Goal: Entertainment & Leisure: Consume media (video, audio)

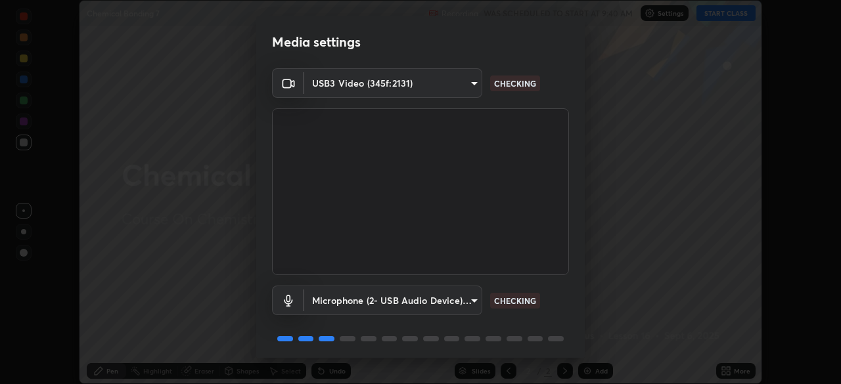
scroll to position [47, 0]
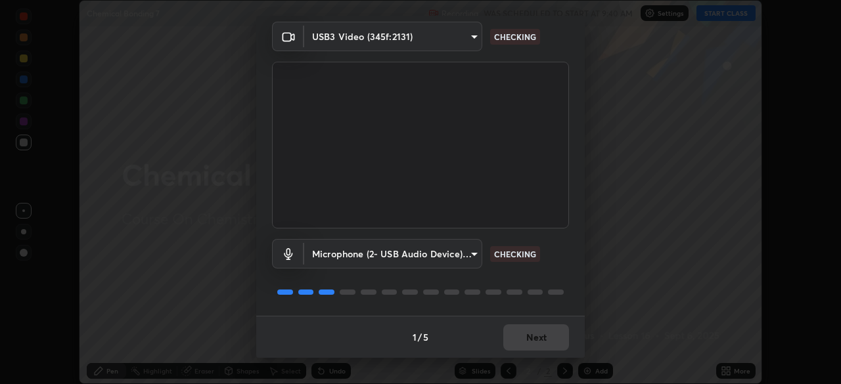
click at [533, 343] on div "1 / 5 Next" at bounding box center [420, 337] width 328 height 42
click at [536, 338] on div "1 / 5 Next" at bounding box center [420, 337] width 328 height 42
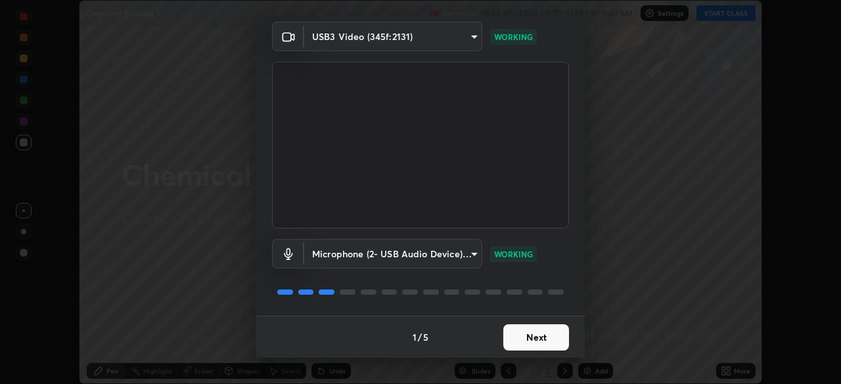
click at [541, 343] on button "Next" at bounding box center [536, 337] width 66 height 26
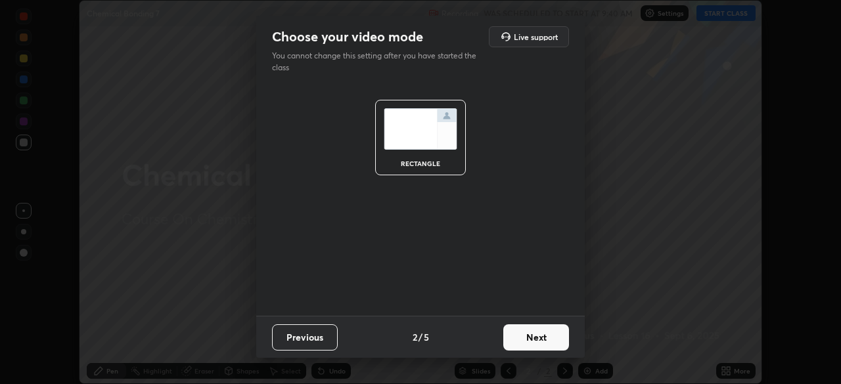
click at [540, 343] on button "Next" at bounding box center [536, 337] width 66 height 26
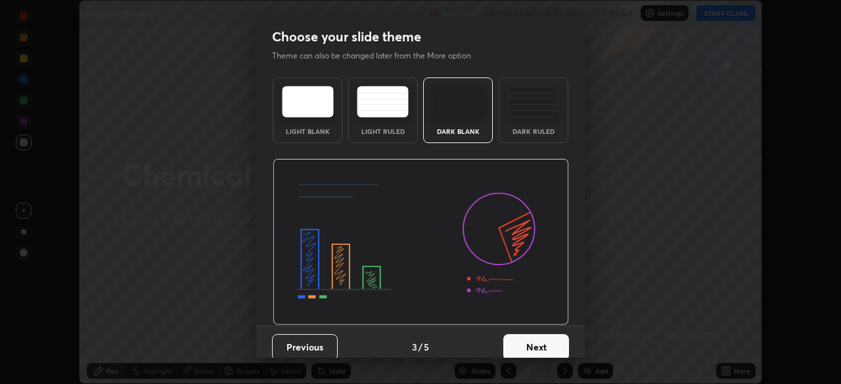
click at [541, 345] on button "Next" at bounding box center [536, 347] width 66 height 26
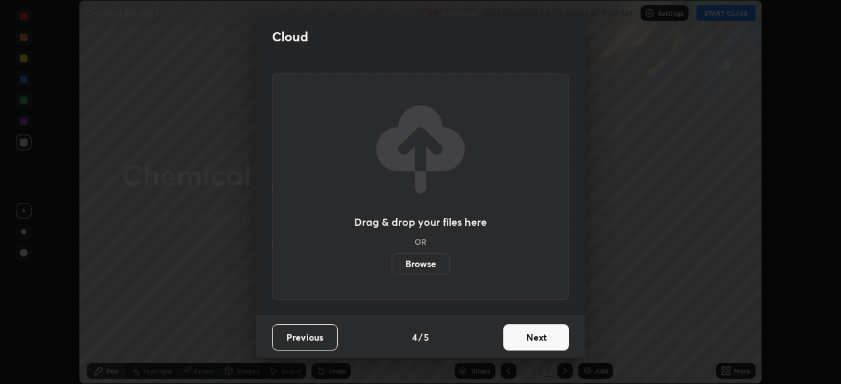
click at [540, 342] on button "Next" at bounding box center [536, 337] width 66 height 26
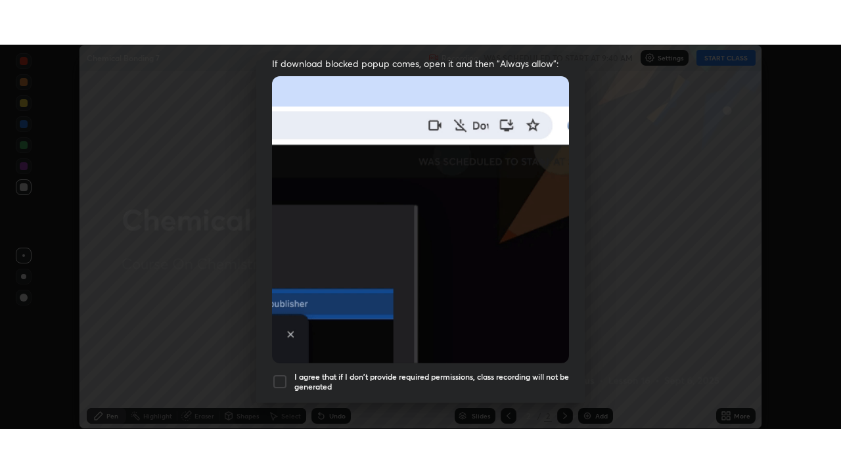
scroll to position [315, 0]
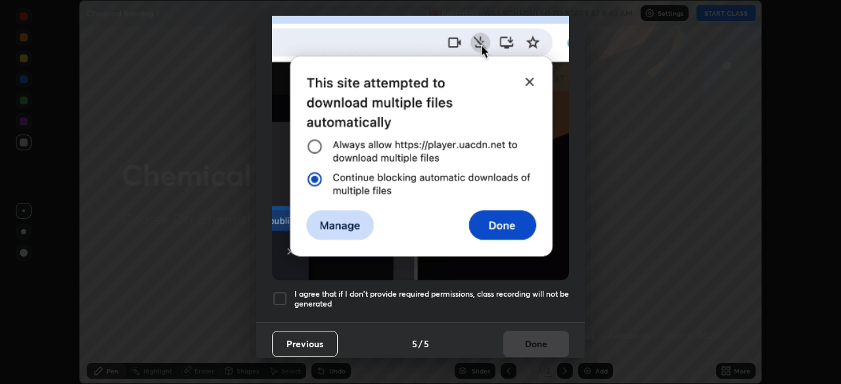
click at [403, 299] on h5 "I agree that if I don't provide required permissions, class recording will not …" at bounding box center [431, 299] width 275 height 20
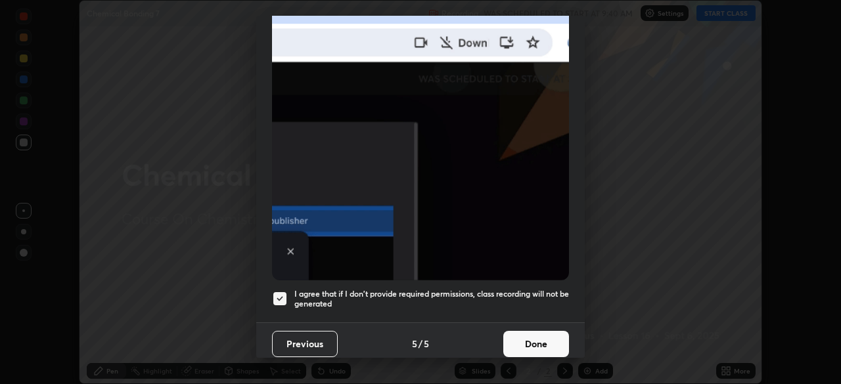
click at [526, 341] on button "Done" at bounding box center [536, 344] width 66 height 26
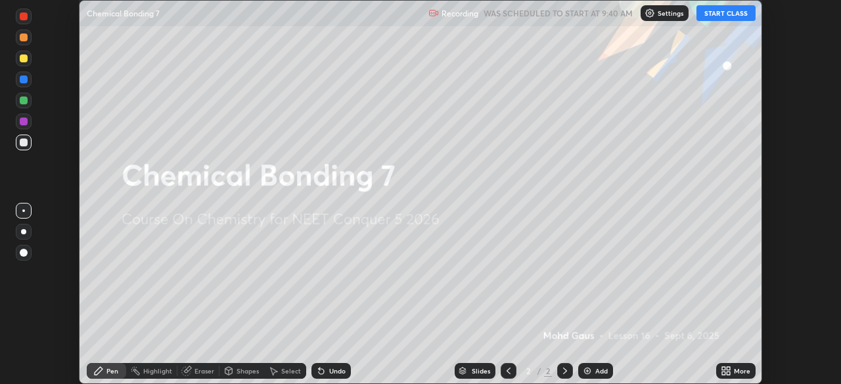
click at [728, 373] on icon at bounding box center [727, 373] width 3 height 3
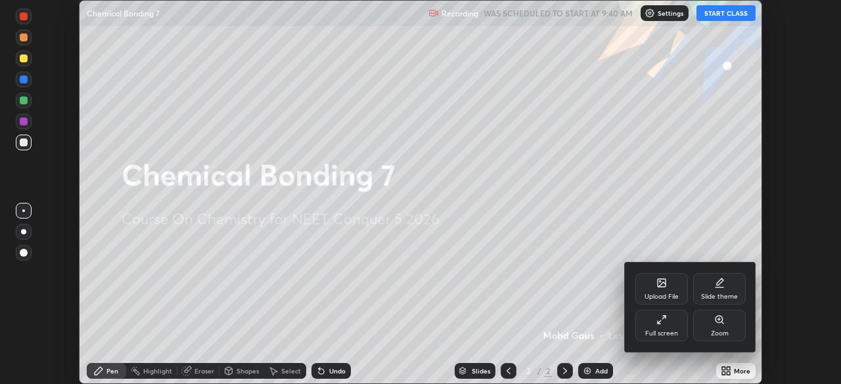
click at [667, 330] on div "Full screen" at bounding box center [661, 333] width 33 height 7
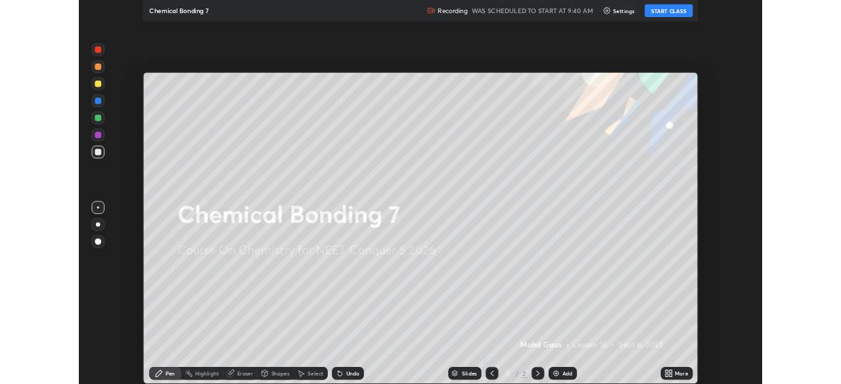
scroll to position [473, 841]
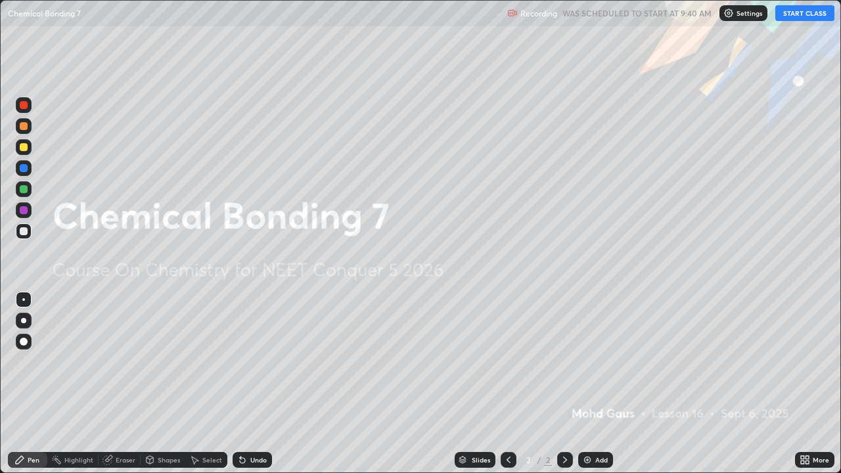
click at [803, 12] on button "START CLASS" at bounding box center [804, 13] width 59 height 16
click at [597, 384] on div "Add" at bounding box center [601, 459] width 12 height 7
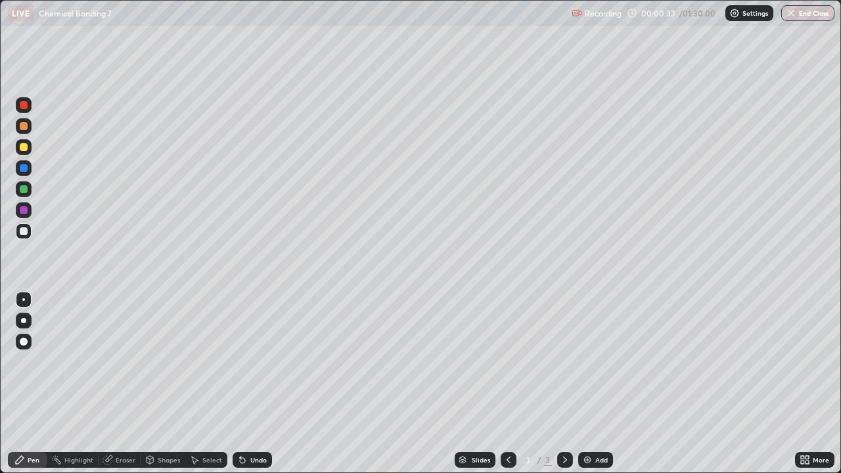
click at [24, 320] on div at bounding box center [23, 320] width 5 height 5
click at [26, 187] on div at bounding box center [24, 189] width 8 height 8
click at [23, 237] on div at bounding box center [24, 231] width 16 height 16
click at [201, 384] on div "Select" at bounding box center [206, 460] width 42 height 16
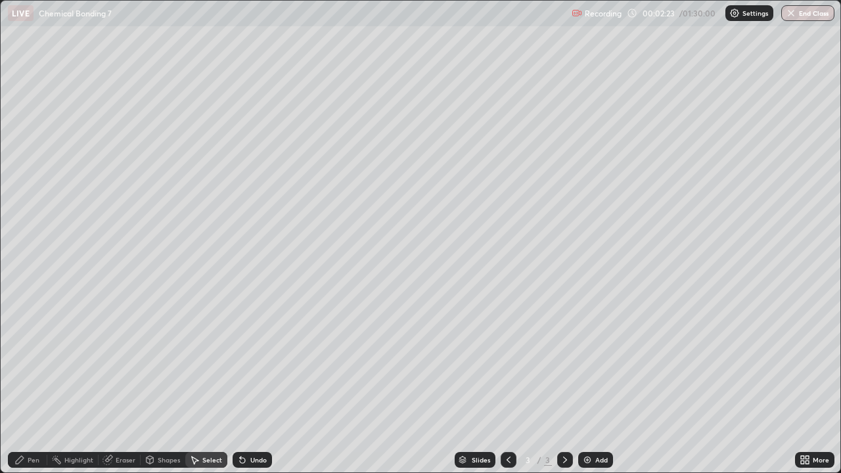
click at [158, 384] on div "Shapes" at bounding box center [169, 459] width 22 height 7
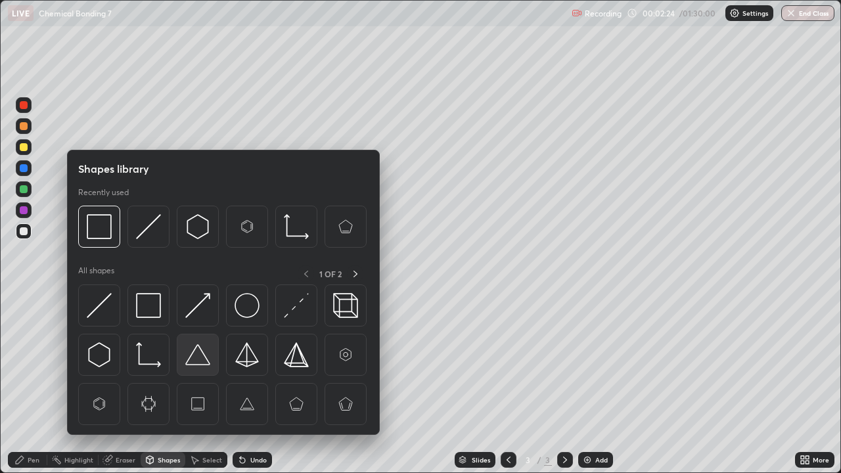
click at [200, 358] on img at bounding box center [197, 354] width 25 height 25
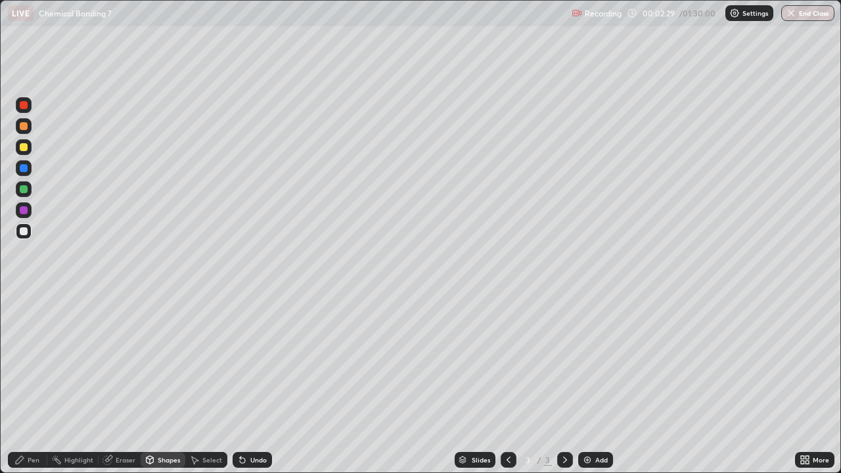
click at [30, 384] on div "Pen" at bounding box center [34, 459] width 12 height 7
click at [178, 384] on div "Shapes" at bounding box center [169, 459] width 22 height 7
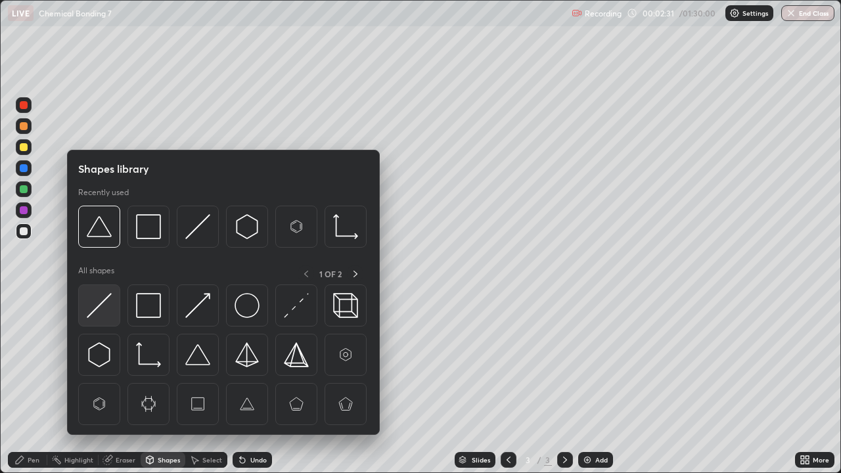
click at [105, 308] on img at bounding box center [99, 305] width 25 height 25
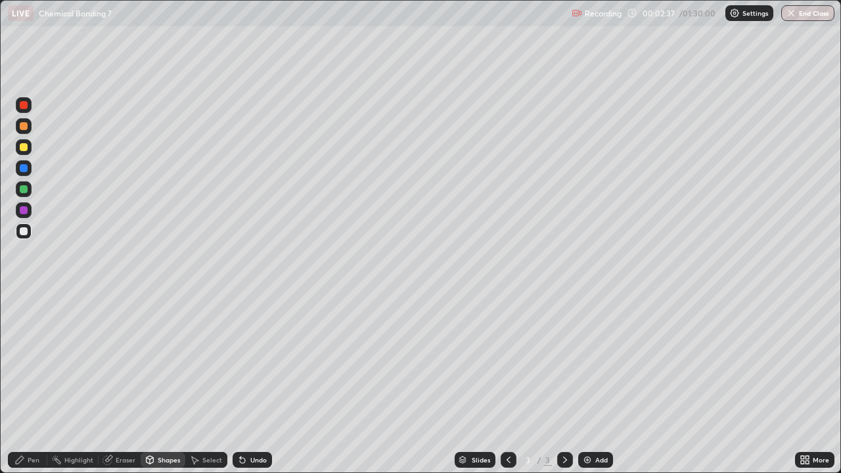
click at [39, 384] on div "Pen" at bounding box center [27, 460] width 39 height 16
click at [27, 209] on div at bounding box center [24, 210] width 8 height 8
click at [16, 324] on div at bounding box center [24, 321] width 16 height 16
click at [21, 230] on div at bounding box center [24, 231] width 8 height 8
click at [24, 210] on div at bounding box center [24, 210] width 8 height 8
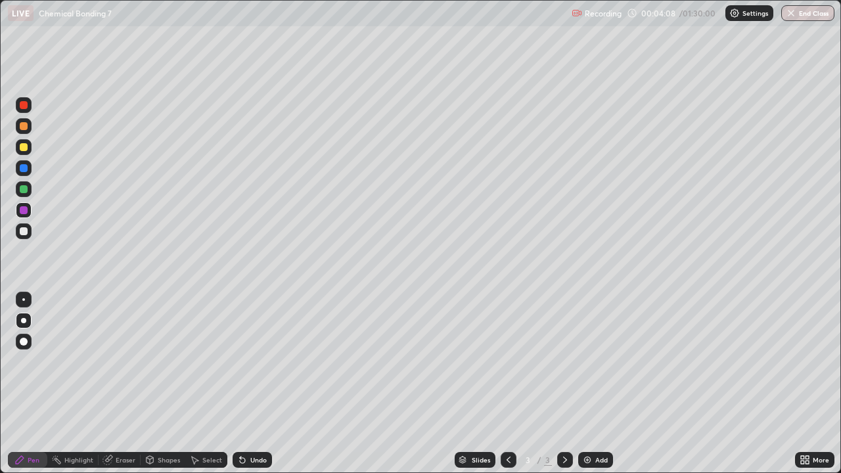
click at [23, 190] on div at bounding box center [24, 189] width 8 height 8
click at [118, 384] on div "Eraser" at bounding box center [120, 460] width 42 height 16
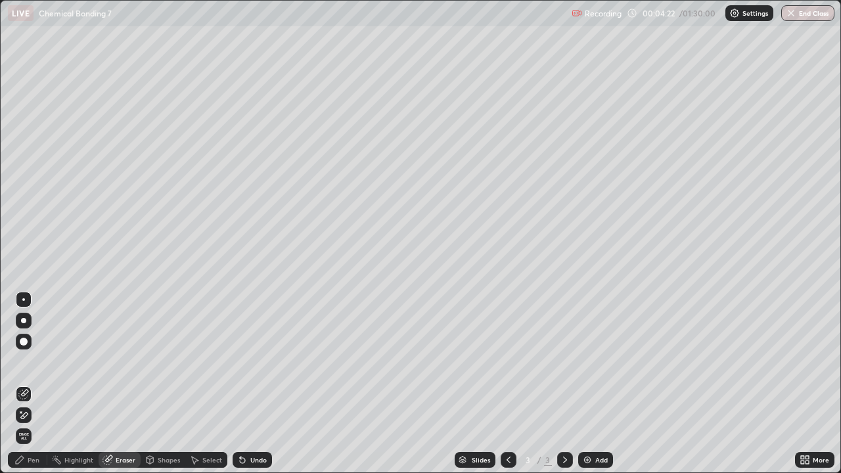
click at [30, 384] on div "Pen" at bounding box center [34, 459] width 12 height 7
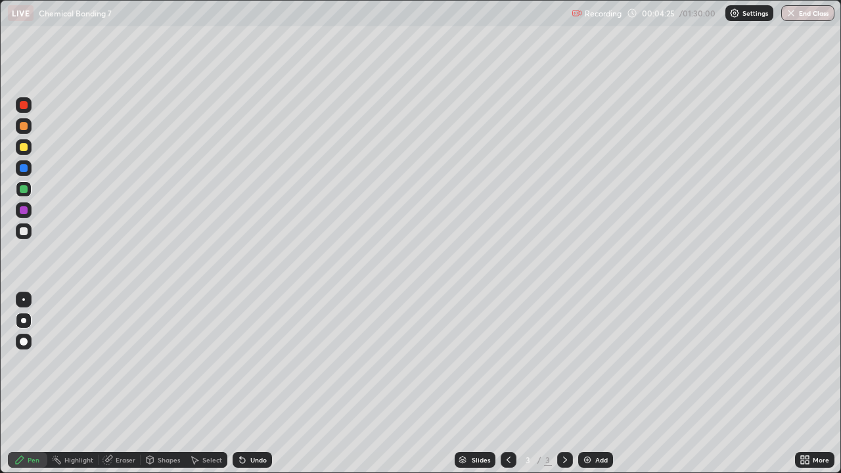
click at [103, 384] on icon at bounding box center [107, 459] width 11 height 11
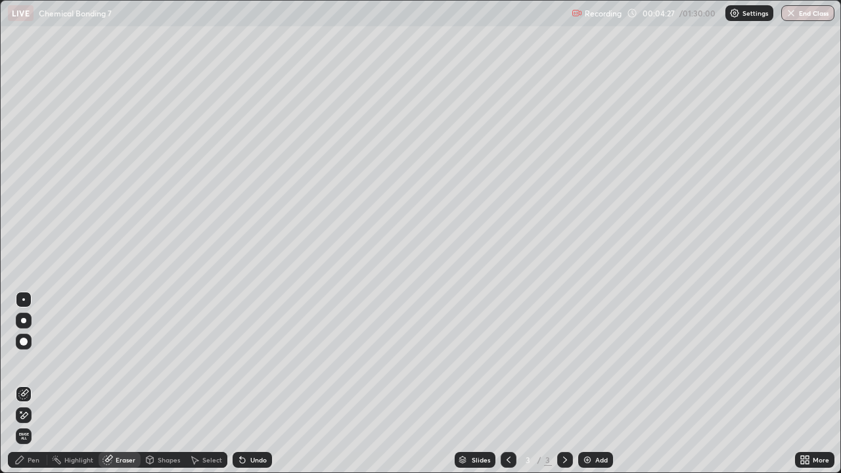
click at [30, 384] on div "Pen" at bounding box center [34, 459] width 12 height 7
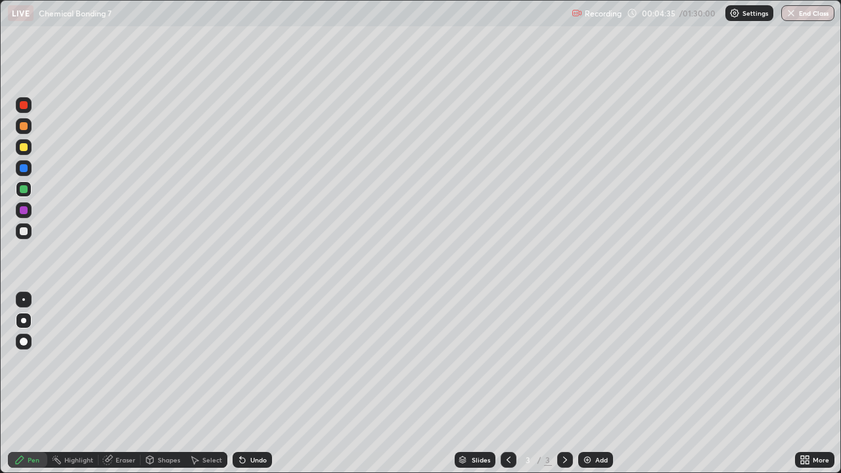
click at [24, 204] on div at bounding box center [24, 210] width 16 height 16
click at [19, 232] on div at bounding box center [24, 231] width 16 height 16
click at [596, 384] on div "Add" at bounding box center [601, 459] width 12 height 7
click at [22, 232] on div at bounding box center [24, 231] width 8 height 8
click at [25, 149] on div at bounding box center [24, 147] width 8 height 8
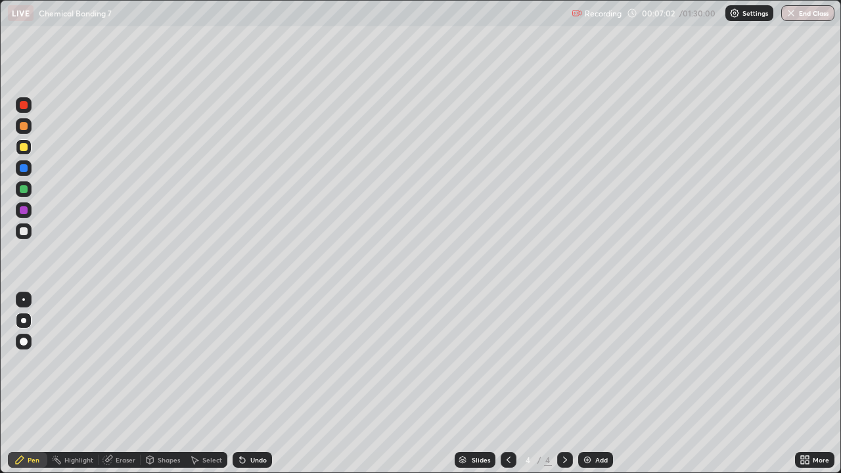
click at [24, 231] on div at bounding box center [24, 231] width 8 height 8
click at [20, 153] on div at bounding box center [24, 147] width 16 height 16
click at [27, 234] on div at bounding box center [24, 231] width 16 height 16
click at [507, 384] on icon at bounding box center [508, 459] width 11 height 11
click at [563, 384] on icon at bounding box center [565, 459] width 4 height 7
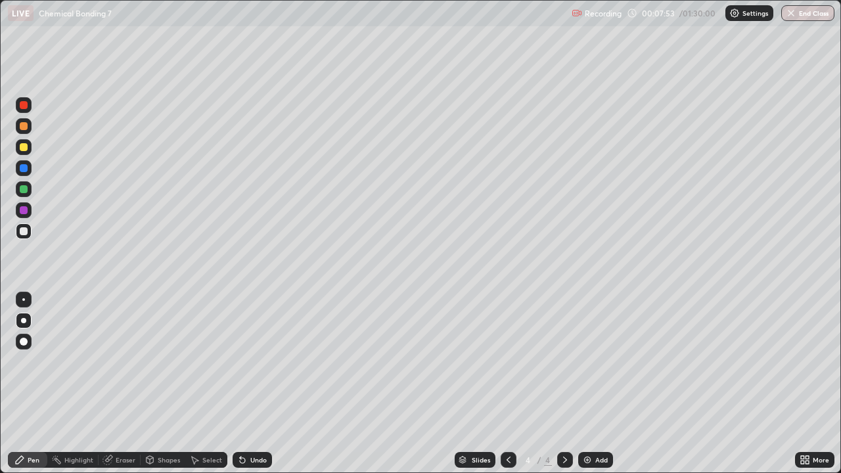
click at [22, 192] on div at bounding box center [24, 189] width 8 height 8
click at [27, 232] on div at bounding box center [24, 231] width 8 height 8
click at [24, 230] on div at bounding box center [24, 231] width 8 height 8
click at [121, 384] on div "Eraser" at bounding box center [126, 459] width 20 height 7
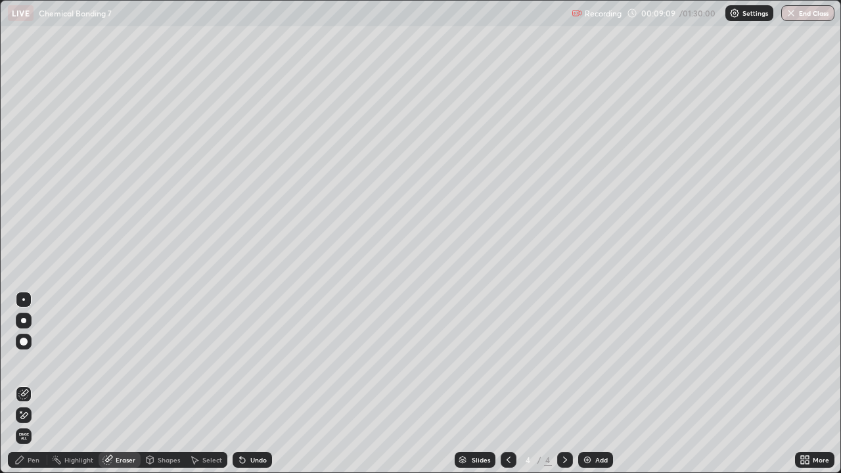
click at [34, 384] on div "Pen" at bounding box center [34, 459] width 12 height 7
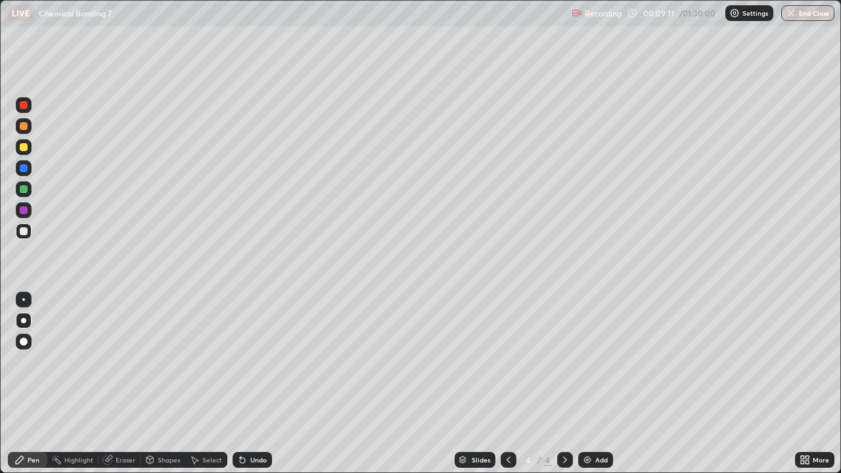
click at [129, 384] on div "Eraser" at bounding box center [126, 459] width 20 height 7
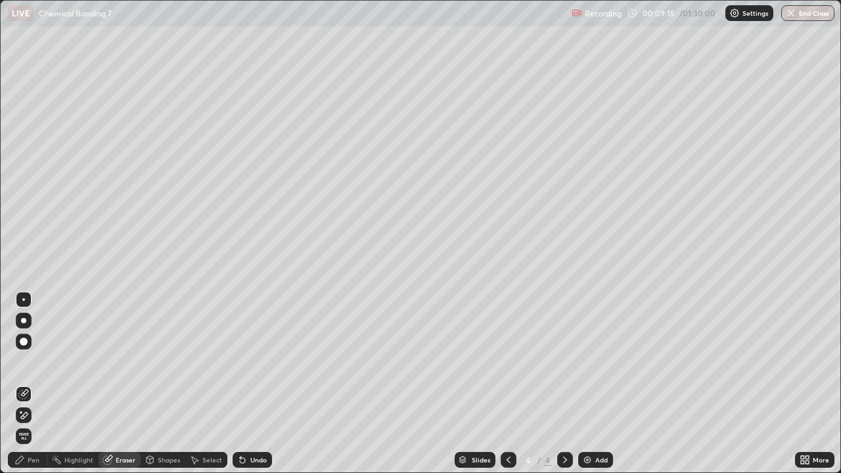
click at [31, 384] on div "Pen" at bounding box center [34, 459] width 12 height 7
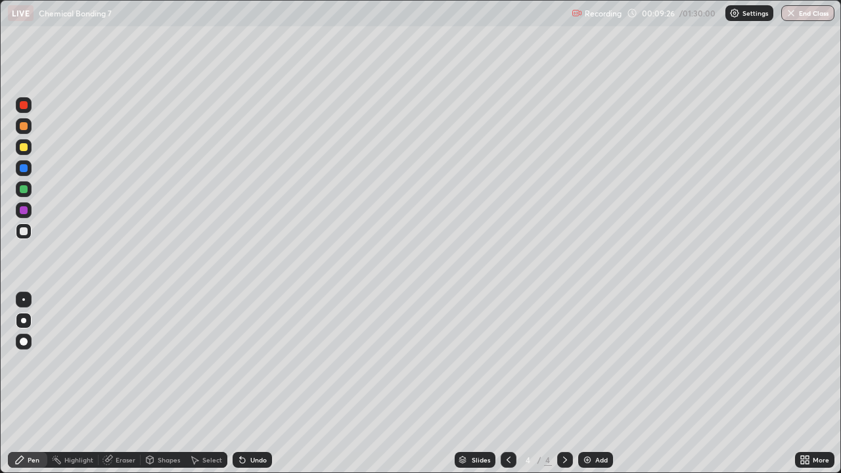
click at [116, 384] on div "Eraser" at bounding box center [126, 459] width 20 height 7
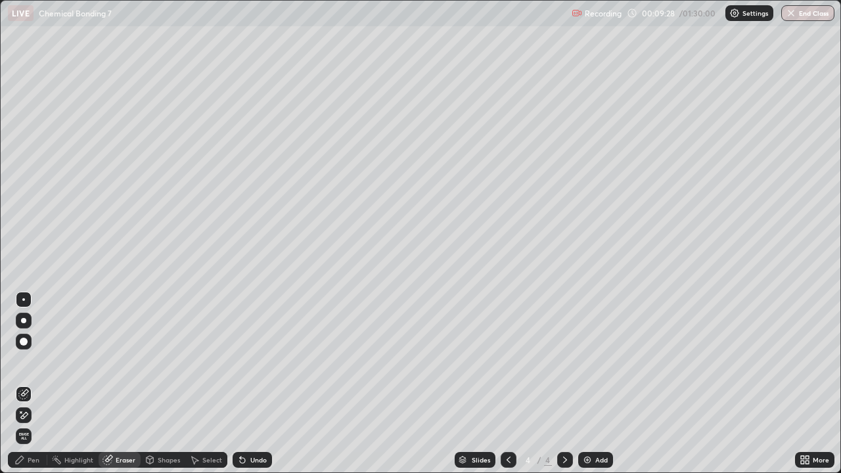
click at [46, 384] on div "Pen" at bounding box center [27, 460] width 39 height 16
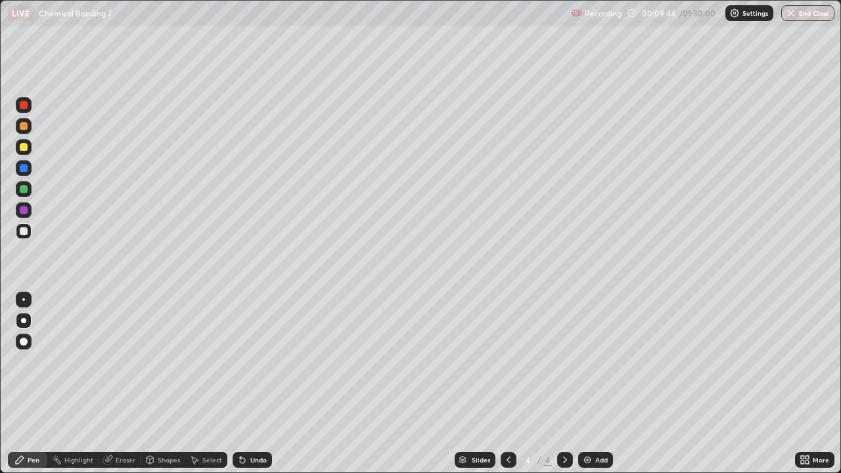
click at [124, 384] on div "Eraser" at bounding box center [126, 459] width 20 height 7
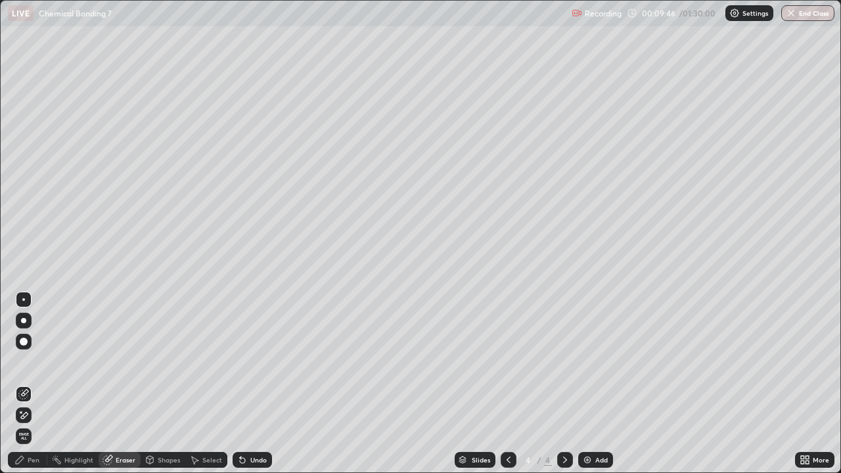
click at [33, 384] on div "Pen" at bounding box center [34, 459] width 12 height 7
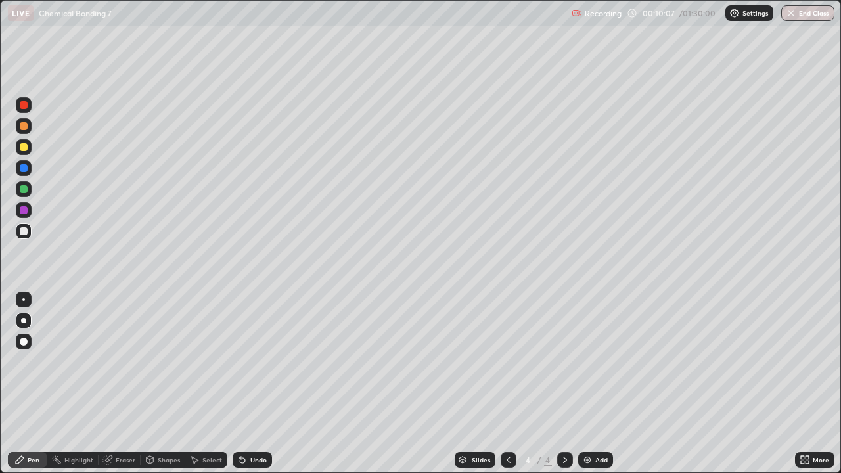
click at [125, 384] on div "Eraser" at bounding box center [126, 459] width 20 height 7
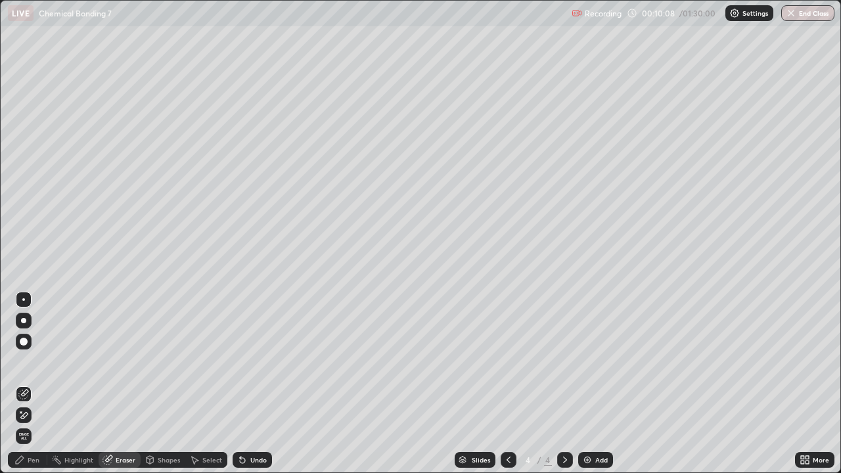
click at [22, 384] on div "Pen" at bounding box center [27, 460] width 39 height 16
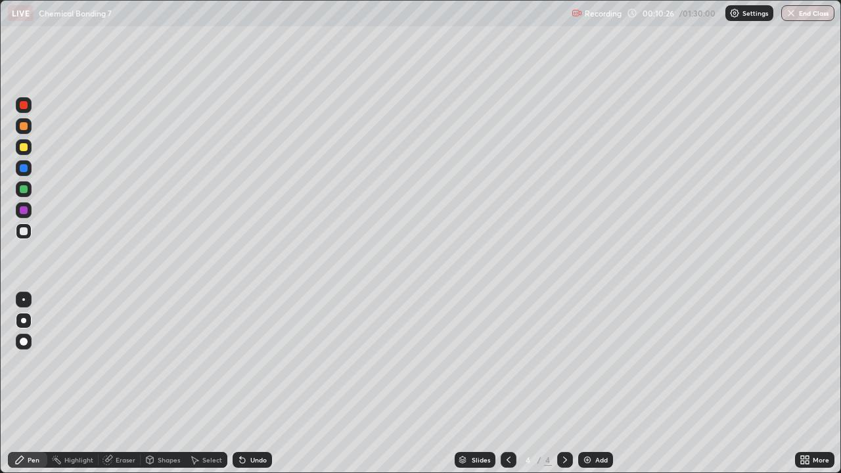
click at [120, 384] on div "Eraser" at bounding box center [126, 459] width 20 height 7
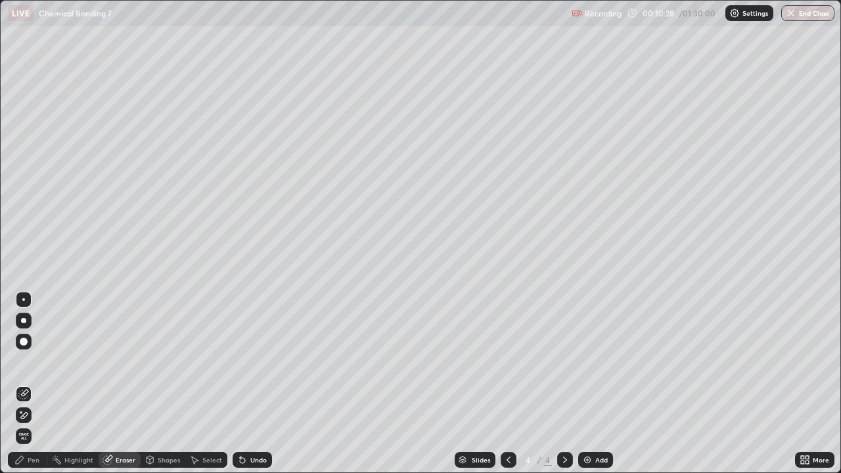
click at [28, 384] on div "Pen" at bounding box center [27, 460] width 39 height 16
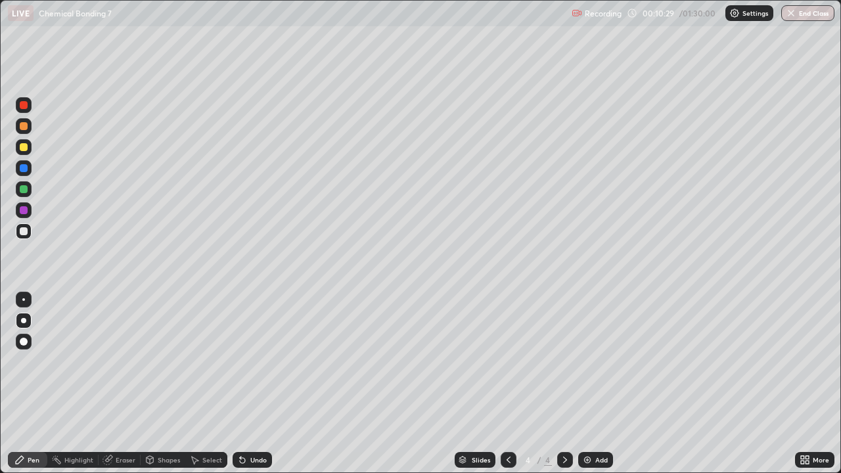
click at [21, 190] on div at bounding box center [24, 189] width 8 height 8
click at [27, 150] on div at bounding box center [24, 147] width 16 height 16
click at [507, 384] on icon at bounding box center [508, 459] width 11 height 11
click at [565, 384] on icon at bounding box center [565, 459] width 11 height 11
click at [598, 384] on div "Add" at bounding box center [601, 459] width 12 height 7
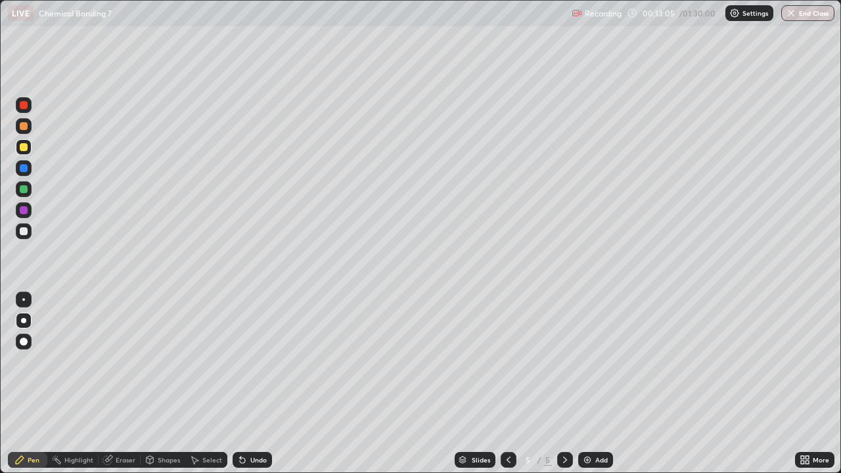
click at [162, 384] on div "Shapes" at bounding box center [169, 459] width 22 height 7
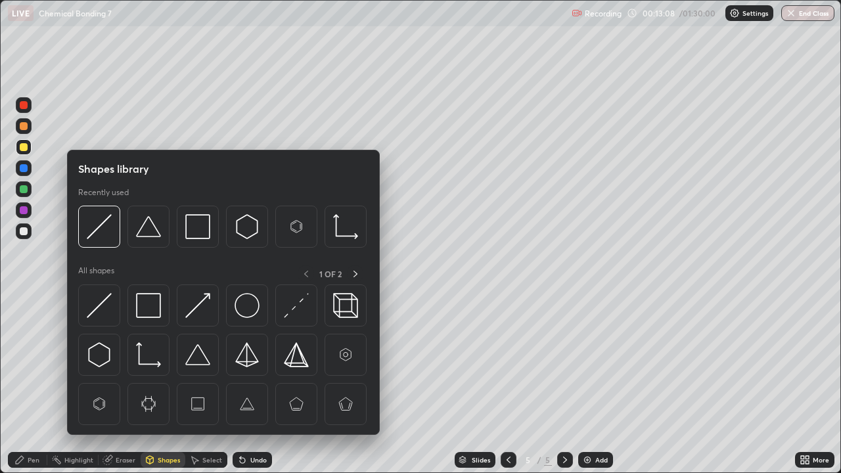
click at [21, 384] on icon at bounding box center [20, 460] width 8 height 8
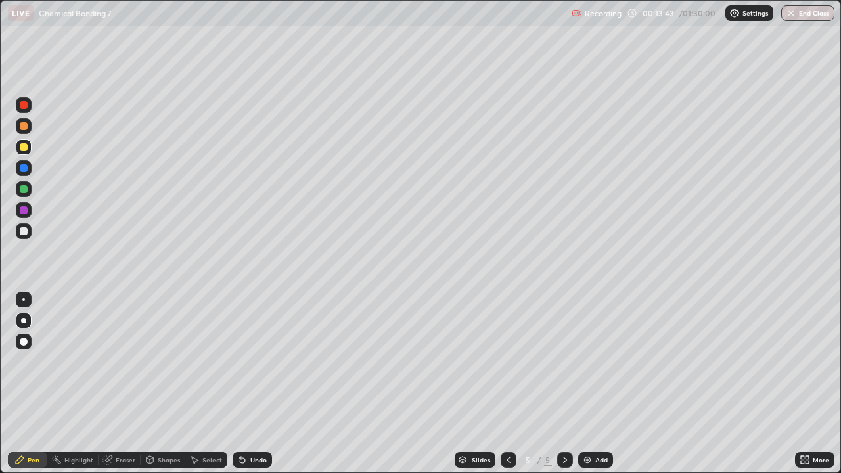
click at [22, 186] on div at bounding box center [24, 189] width 8 height 8
click at [22, 146] on div at bounding box center [24, 147] width 8 height 8
click at [22, 165] on div at bounding box center [24, 168] width 8 height 8
click at [21, 233] on div at bounding box center [24, 231] width 8 height 8
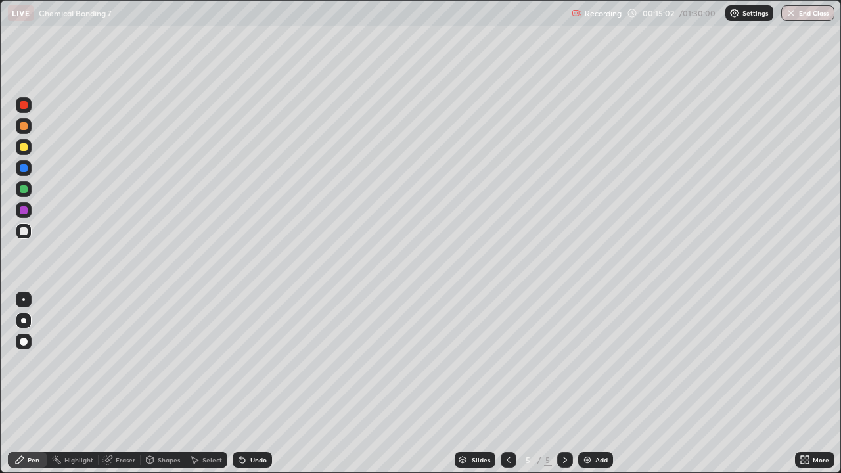
click at [24, 232] on div at bounding box center [24, 231] width 8 height 8
click at [22, 188] on div at bounding box center [24, 189] width 8 height 8
click at [22, 147] on div at bounding box center [24, 147] width 8 height 8
click at [120, 384] on div "Eraser" at bounding box center [126, 459] width 20 height 7
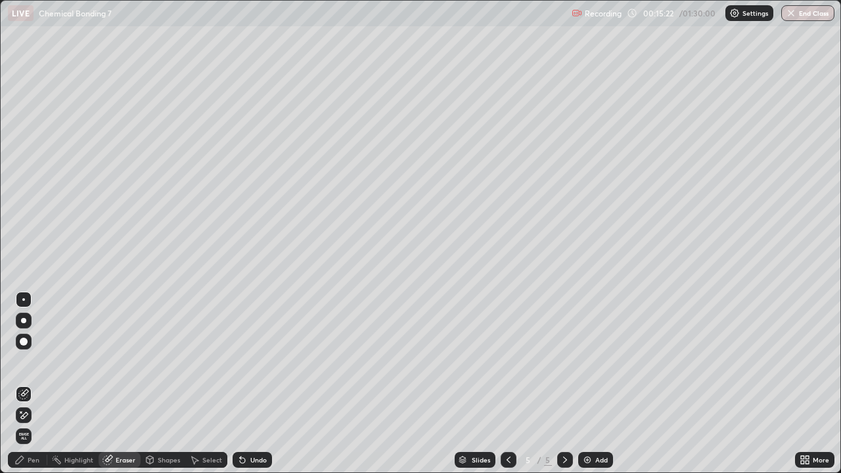
click at [26, 384] on div "Pen" at bounding box center [27, 460] width 39 height 16
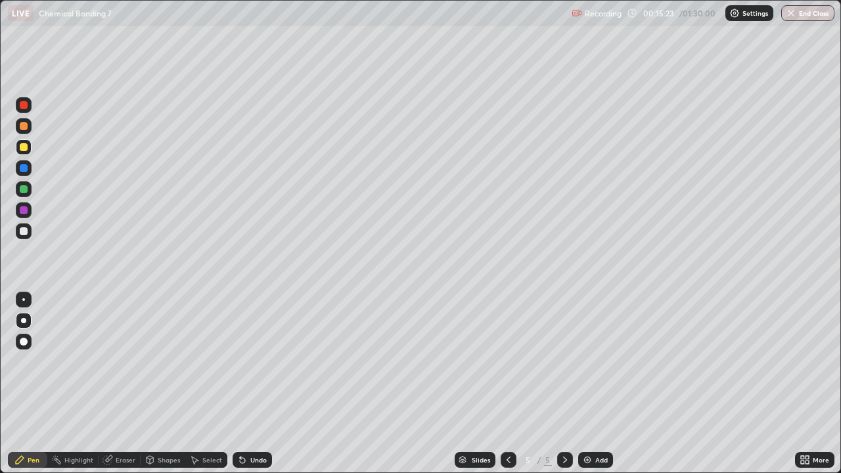
click at [24, 232] on div at bounding box center [24, 231] width 8 height 8
click at [22, 189] on div at bounding box center [24, 189] width 8 height 8
click at [18, 231] on div at bounding box center [24, 231] width 16 height 16
click at [23, 161] on div at bounding box center [24, 168] width 16 height 16
click at [20, 146] on div at bounding box center [24, 147] width 8 height 8
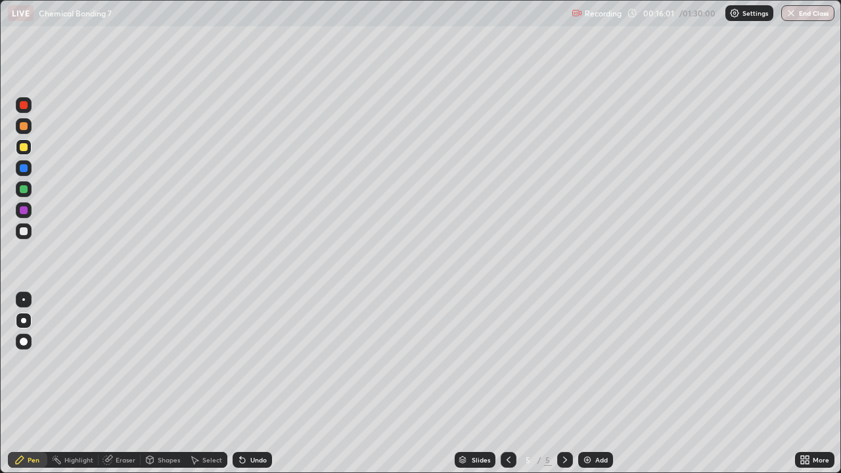
click at [27, 230] on div at bounding box center [24, 231] width 8 height 8
click at [565, 384] on div at bounding box center [565, 460] width 16 height 16
click at [26, 232] on div at bounding box center [24, 231] width 8 height 8
click at [22, 229] on div at bounding box center [24, 231] width 8 height 8
click at [127, 384] on div "Eraser" at bounding box center [126, 459] width 20 height 7
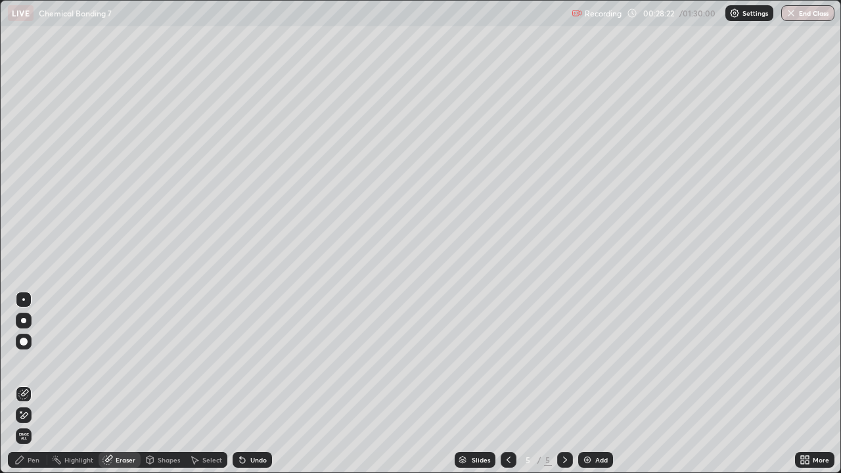
click at [164, 384] on div "Shapes" at bounding box center [169, 459] width 22 height 7
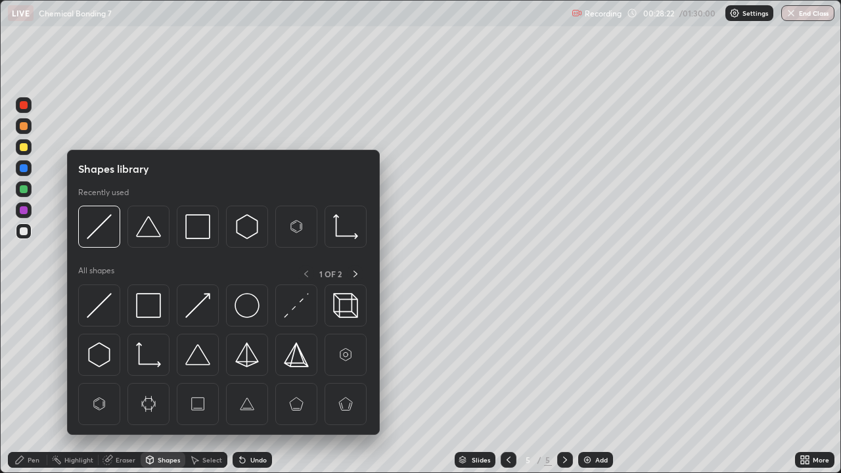
click at [126, 384] on div "Eraser" at bounding box center [126, 459] width 20 height 7
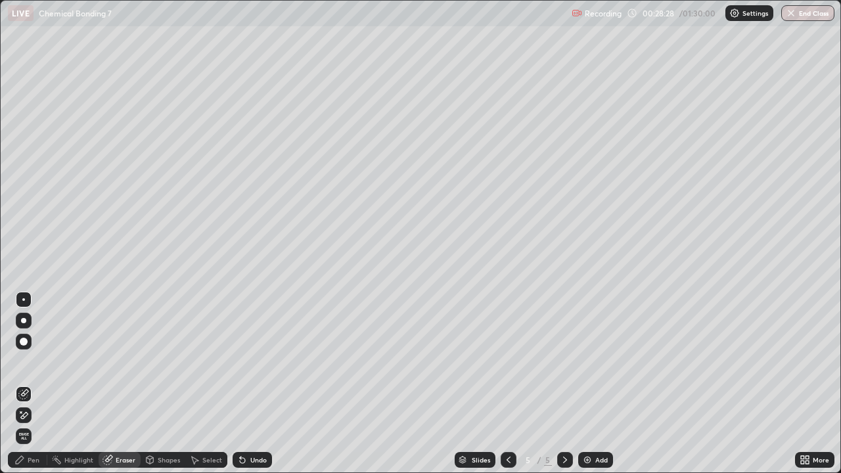
click at [601, 384] on div "Add" at bounding box center [601, 459] width 12 height 7
click at [18, 351] on div at bounding box center [24, 341] width 16 height 21
click at [29, 384] on div "Pen" at bounding box center [34, 459] width 12 height 7
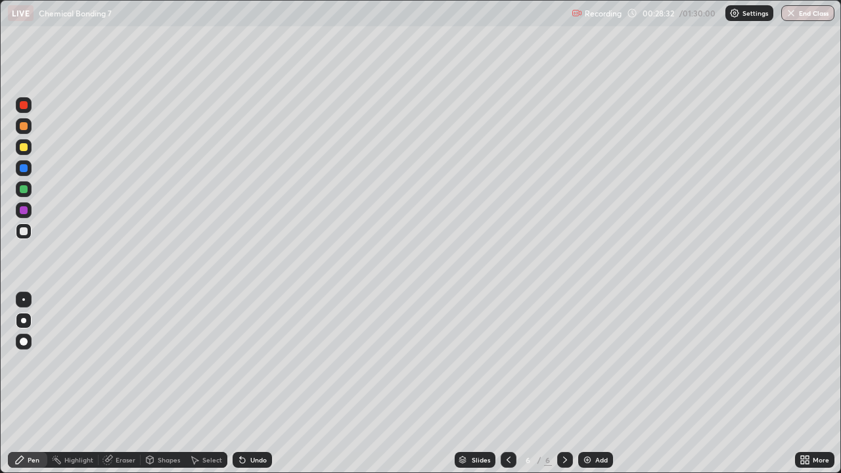
click at [24, 319] on div at bounding box center [23, 320] width 5 height 5
click at [22, 231] on div at bounding box center [24, 231] width 8 height 8
click at [21, 234] on div at bounding box center [24, 231] width 8 height 8
click at [26, 384] on div "Pen" at bounding box center [27, 460] width 39 height 16
click at [16, 384] on div "Pen" at bounding box center [27, 460] width 39 height 16
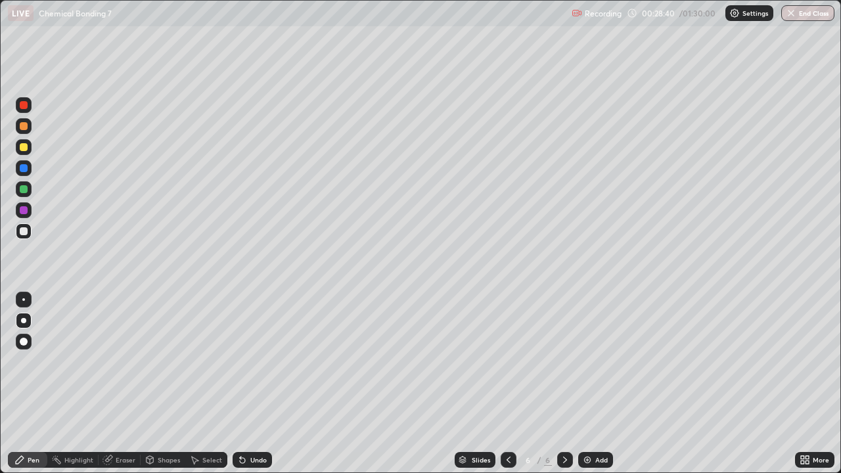
click at [20, 234] on div at bounding box center [24, 231] width 8 height 8
click at [26, 187] on div at bounding box center [24, 189] width 8 height 8
click at [23, 206] on div at bounding box center [24, 210] width 8 height 8
click at [120, 384] on div "Eraser" at bounding box center [120, 460] width 42 height 16
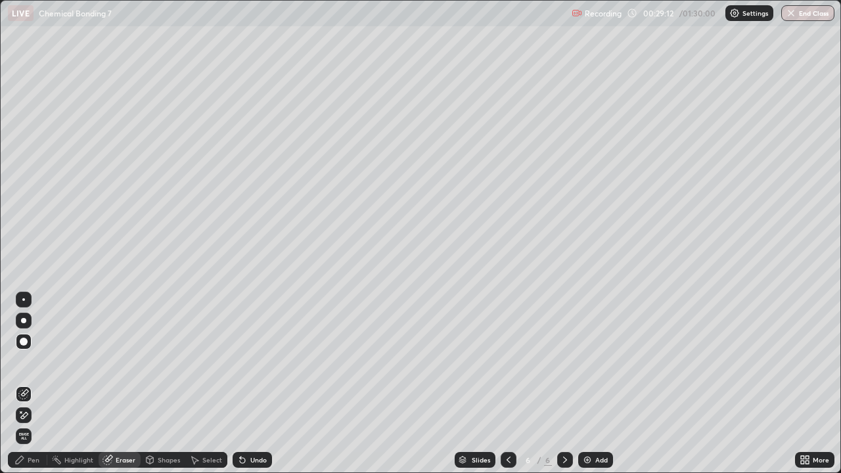
click at [38, 384] on div "Pen" at bounding box center [34, 459] width 12 height 7
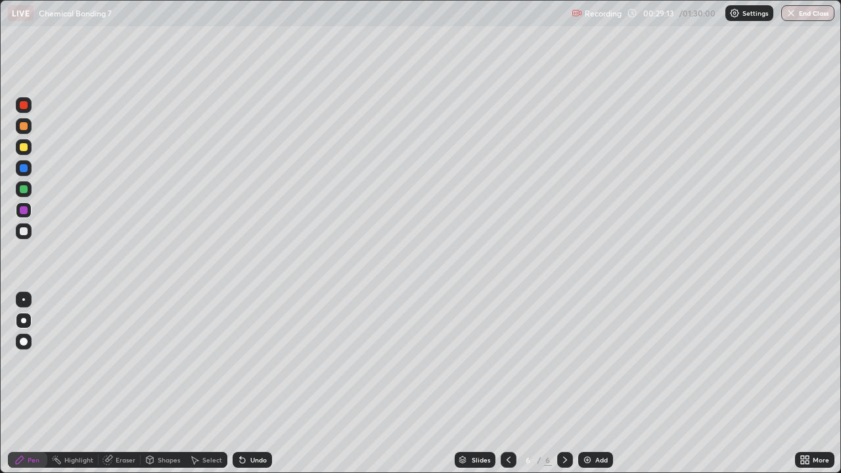
click at [18, 150] on div at bounding box center [24, 147] width 16 height 16
click at [20, 234] on div at bounding box center [24, 231] width 16 height 16
click at [130, 384] on div "Eraser" at bounding box center [126, 459] width 20 height 7
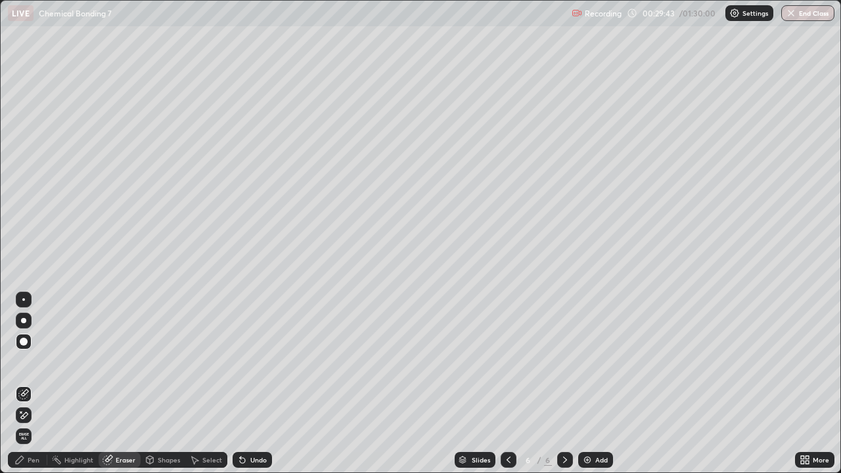
click at [30, 384] on div "Pen" at bounding box center [27, 460] width 39 height 16
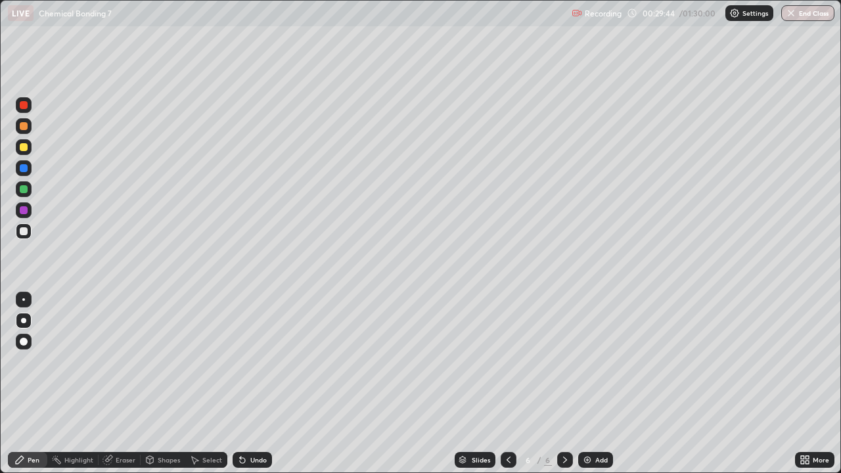
click at [24, 236] on div at bounding box center [24, 231] width 16 height 16
click at [120, 384] on div "Eraser" at bounding box center [126, 459] width 20 height 7
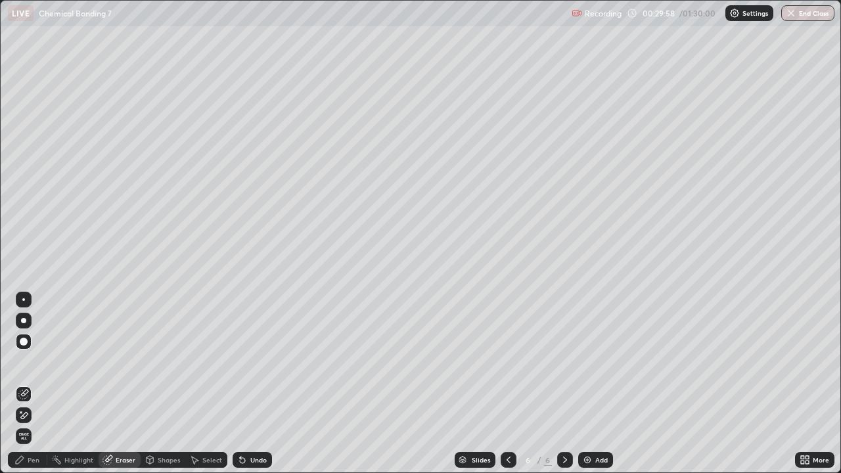
click at [28, 384] on div "Pen" at bounding box center [34, 459] width 12 height 7
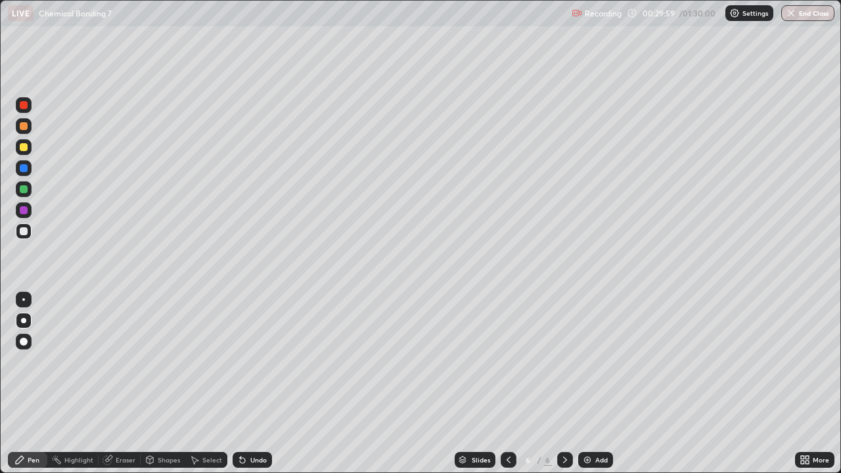
click at [28, 185] on div at bounding box center [24, 189] width 16 height 16
click at [24, 144] on div at bounding box center [24, 147] width 8 height 8
click at [26, 231] on div at bounding box center [24, 231] width 8 height 8
click at [20, 147] on div at bounding box center [24, 147] width 8 height 8
click at [21, 105] on div at bounding box center [24, 105] width 8 height 8
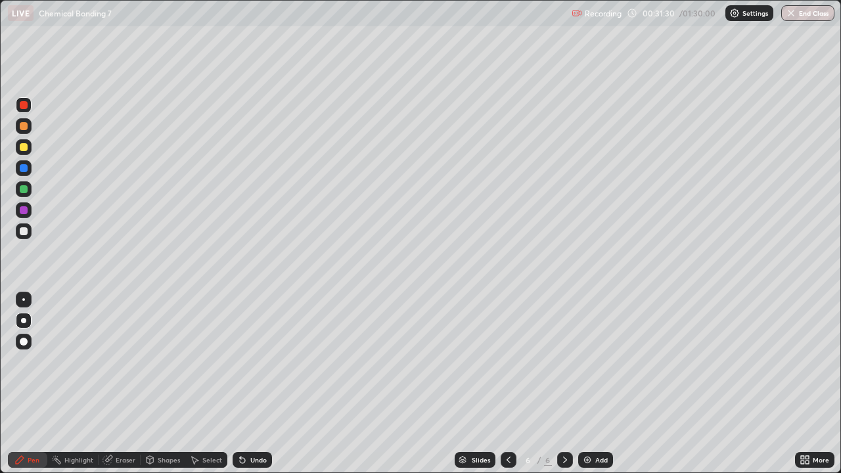
click at [24, 106] on div at bounding box center [24, 105] width 8 height 8
click at [23, 229] on div at bounding box center [24, 231] width 8 height 8
click at [22, 143] on div at bounding box center [24, 147] width 8 height 8
click at [30, 384] on div "Pen" at bounding box center [27, 460] width 39 height 16
click at [30, 227] on div at bounding box center [24, 231] width 16 height 16
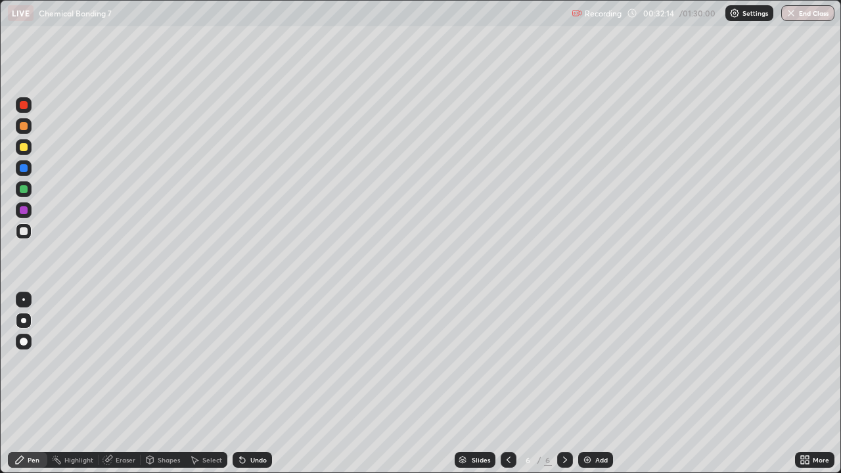
click at [26, 145] on div at bounding box center [24, 147] width 8 height 8
click at [505, 384] on icon at bounding box center [508, 459] width 11 height 11
click at [20, 234] on div at bounding box center [24, 231] width 16 height 16
click at [26, 190] on div at bounding box center [24, 189] width 8 height 8
click at [563, 384] on icon at bounding box center [565, 459] width 11 height 11
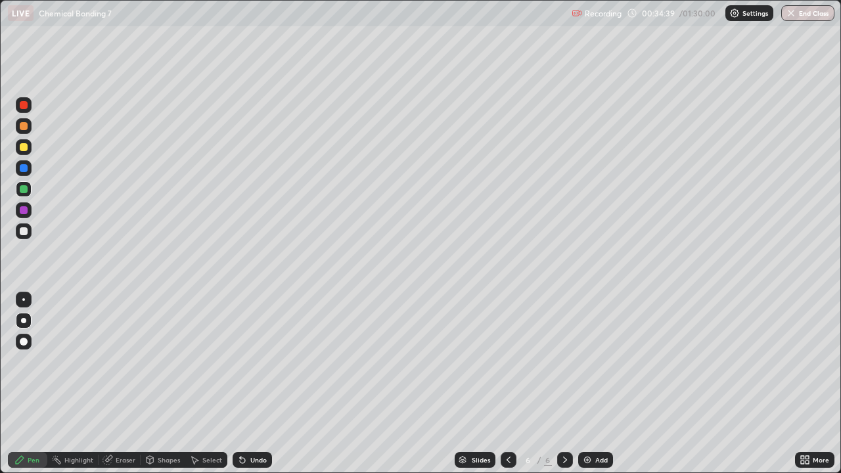
click at [508, 384] on icon at bounding box center [508, 459] width 4 height 7
click at [569, 384] on div at bounding box center [565, 460] width 16 height 16
click at [506, 384] on icon at bounding box center [508, 459] width 11 height 11
click at [28, 384] on div "Pen" at bounding box center [34, 459] width 12 height 7
click at [26, 228] on div at bounding box center [24, 231] width 8 height 8
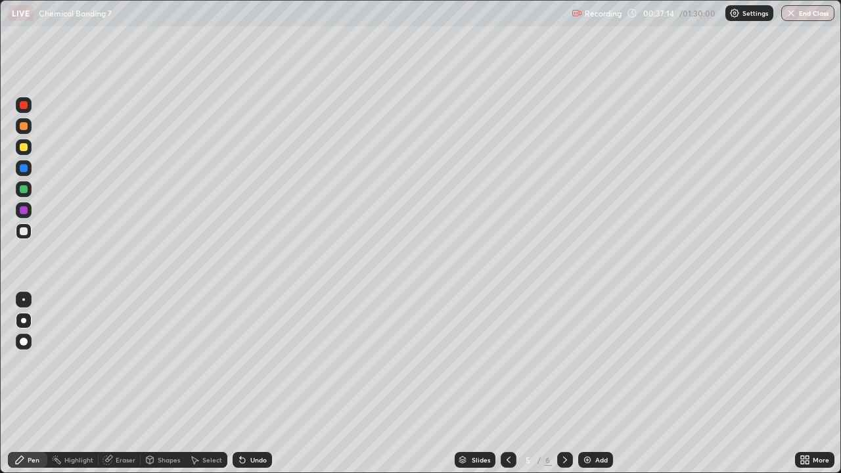
click at [565, 384] on icon at bounding box center [565, 459] width 11 height 11
click at [605, 384] on div "Add" at bounding box center [601, 459] width 12 height 7
click at [508, 384] on icon at bounding box center [508, 459] width 11 height 11
click at [588, 384] on img at bounding box center [587, 459] width 11 height 11
click at [24, 231] on div at bounding box center [24, 231] width 8 height 8
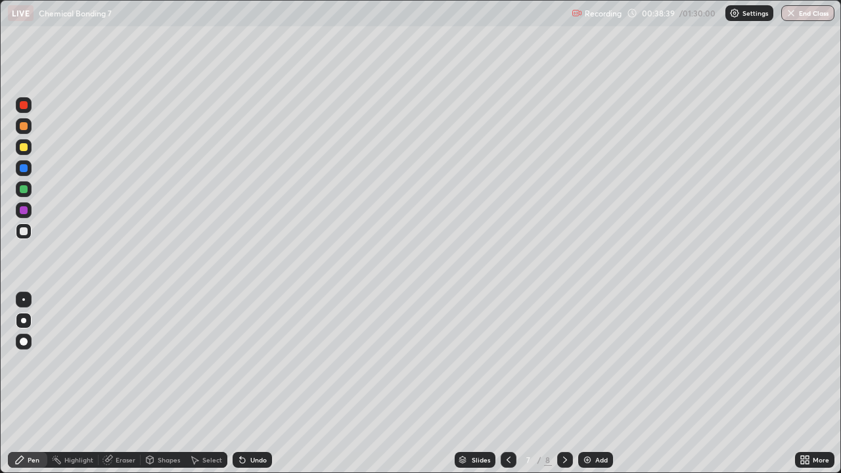
click at [20, 315] on div at bounding box center [24, 321] width 16 height 16
click at [25, 315] on div at bounding box center [24, 321] width 16 height 16
click at [23, 320] on div at bounding box center [23, 320] width 5 height 5
click at [20, 229] on div at bounding box center [24, 231] width 8 height 8
click at [22, 231] on div at bounding box center [24, 231] width 8 height 8
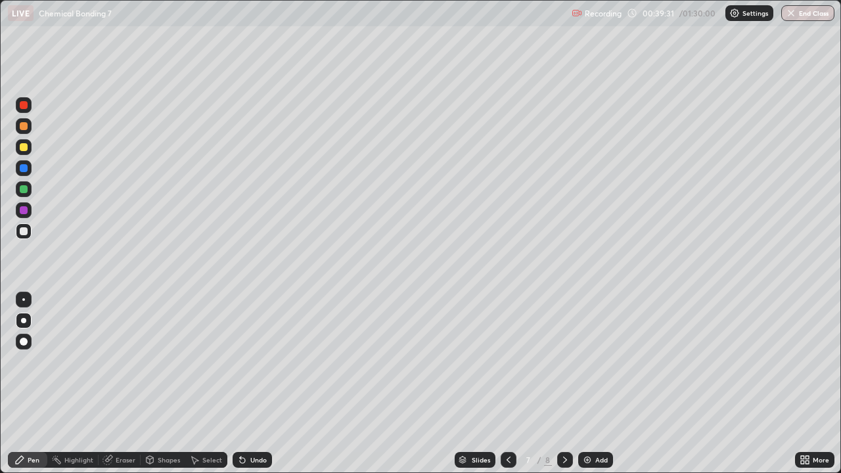
click at [24, 127] on div at bounding box center [24, 126] width 8 height 8
click at [125, 384] on div "Eraser" at bounding box center [126, 459] width 20 height 7
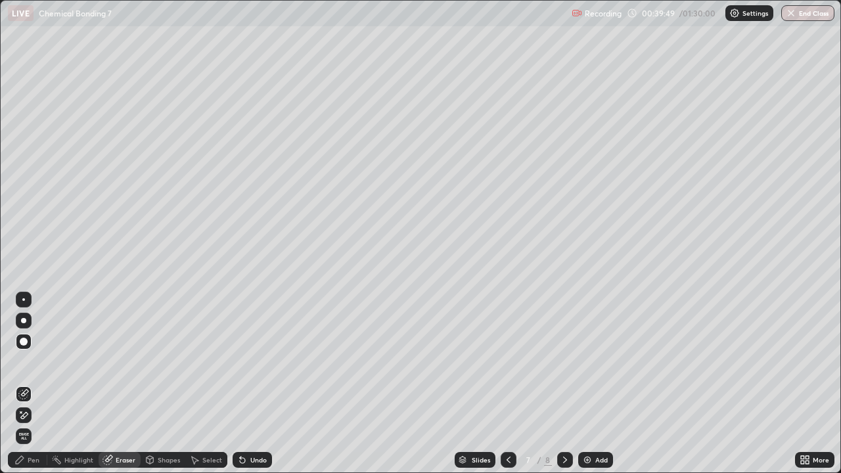
click at [28, 384] on div "Pen" at bounding box center [34, 459] width 12 height 7
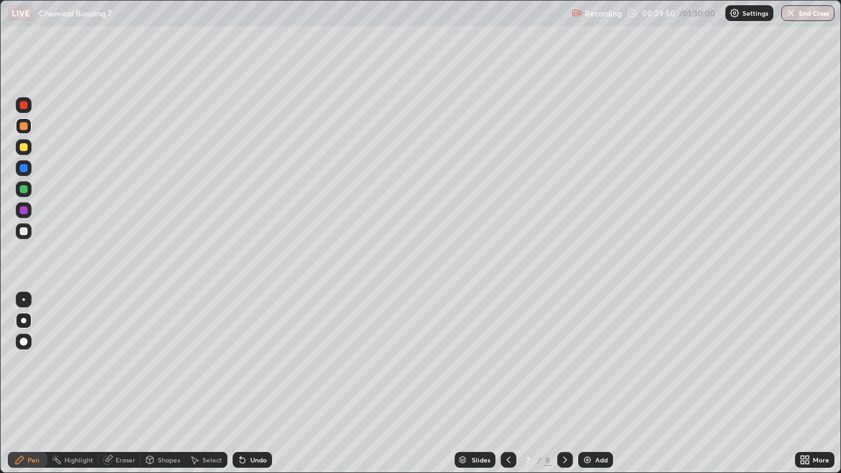
click at [28, 231] on div at bounding box center [24, 231] width 16 height 16
click at [18, 189] on div at bounding box center [24, 189] width 16 height 16
click at [507, 384] on icon at bounding box center [508, 459] width 11 height 11
click at [508, 384] on div at bounding box center [508, 460] width 16 height 16
click at [505, 384] on div at bounding box center [508, 460] width 16 height 26
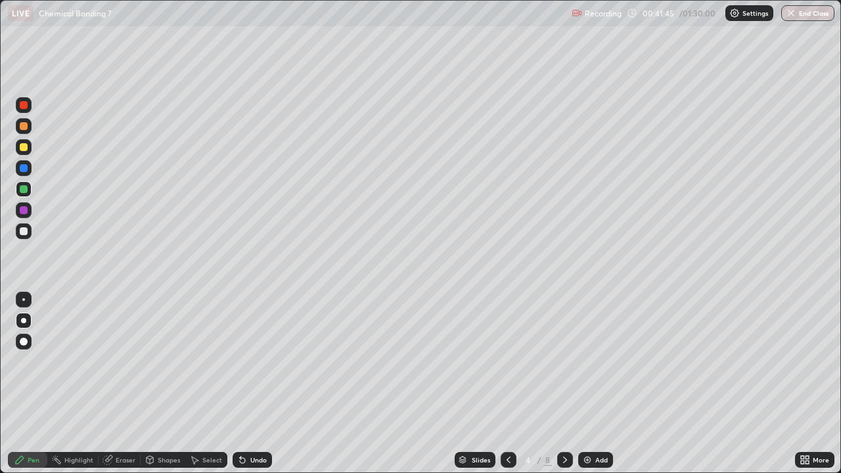
click at [500, 384] on div at bounding box center [508, 460] width 16 height 16
click at [562, 384] on icon at bounding box center [565, 459] width 11 height 11
click at [565, 384] on div at bounding box center [565, 460] width 16 height 16
click at [563, 384] on icon at bounding box center [565, 459] width 11 height 11
click at [564, 384] on icon at bounding box center [565, 459] width 4 height 7
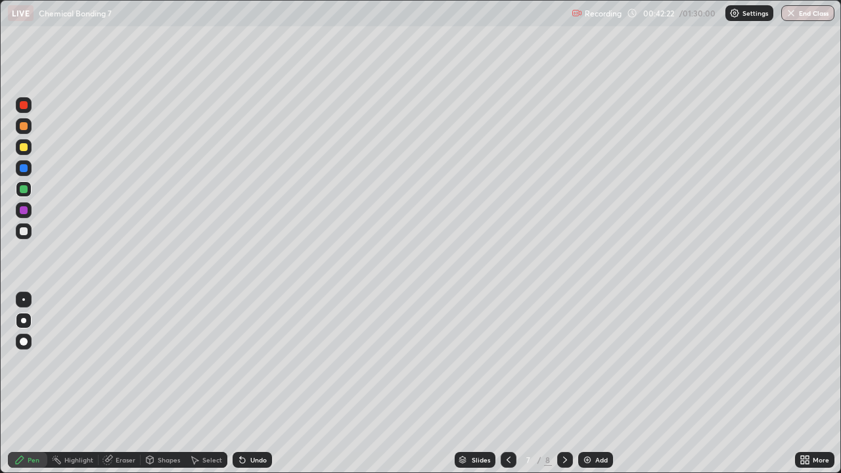
click at [22, 234] on div at bounding box center [24, 231] width 8 height 8
click at [26, 227] on div at bounding box center [24, 231] width 8 height 8
click at [24, 232] on div at bounding box center [24, 231] width 8 height 8
click at [26, 229] on div at bounding box center [24, 231] width 8 height 8
click at [26, 149] on div at bounding box center [24, 147] width 8 height 8
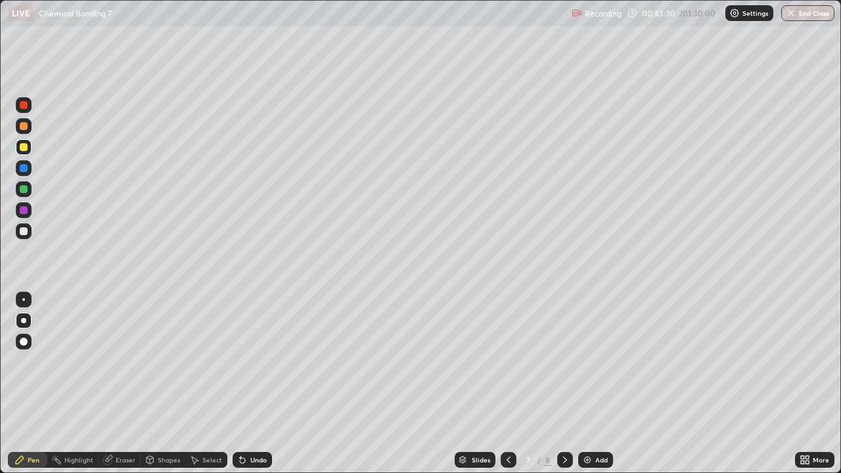
click at [27, 169] on div at bounding box center [24, 168] width 8 height 8
click at [511, 384] on icon at bounding box center [508, 459] width 11 height 11
click at [506, 384] on icon at bounding box center [508, 459] width 11 height 11
click at [503, 384] on icon at bounding box center [508, 459] width 11 height 11
click at [563, 384] on div at bounding box center [565, 460] width 16 height 16
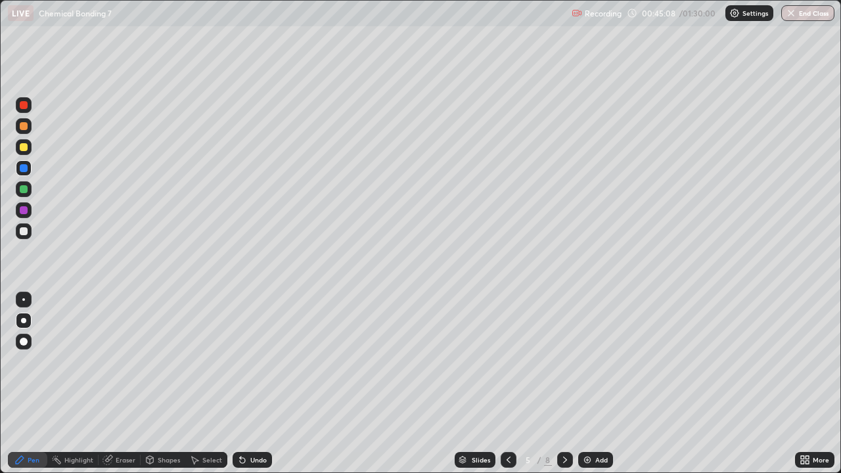
click at [563, 384] on icon at bounding box center [565, 459] width 11 height 11
click at [508, 384] on icon at bounding box center [508, 459] width 11 height 11
click at [24, 148] on div at bounding box center [24, 147] width 8 height 8
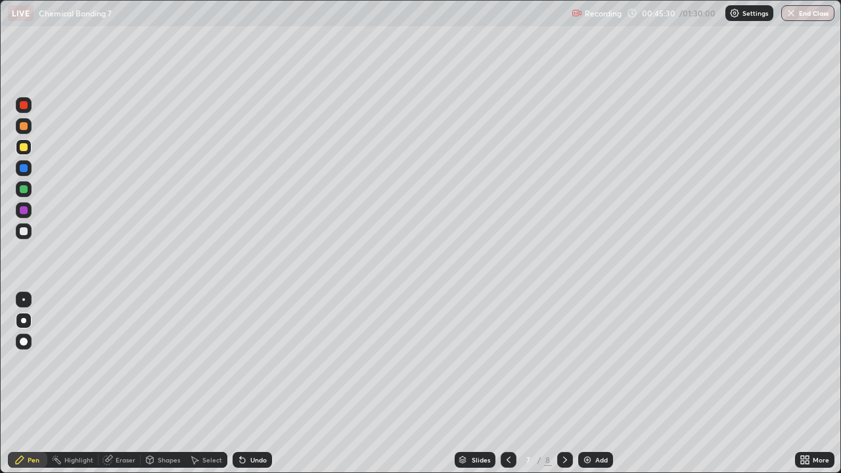
click at [23, 186] on div at bounding box center [24, 189] width 8 height 8
click at [18, 232] on div at bounding box center [24, 231] width 16 height 16
click at [24, 146] on div at bounding box center [24, 147] width 8 height 8
click at [596, 384] on div "Add" at bounding box center [595, 460] width 35 height 16
click at [507, 384] on icon at bounding box center [508, 459] width 11 height 11
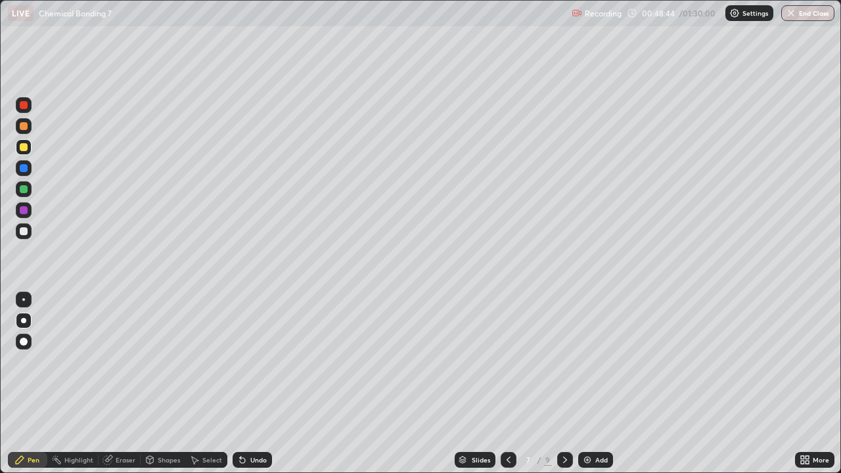
click at [563, 384] on icon at bounding box center [565, 459] width 11 height 11
click at [22, 229] on div at bounding box center [24, 231] width 8 height 8
click at [24, 189] on div at bounding box center [24, 189] width 8 height 8
click at [22, 229] on div at bounding box center [24, 231] width 8 height 8
click at [22, 238] on div at bounding box center [24, 231] width 16 height 16
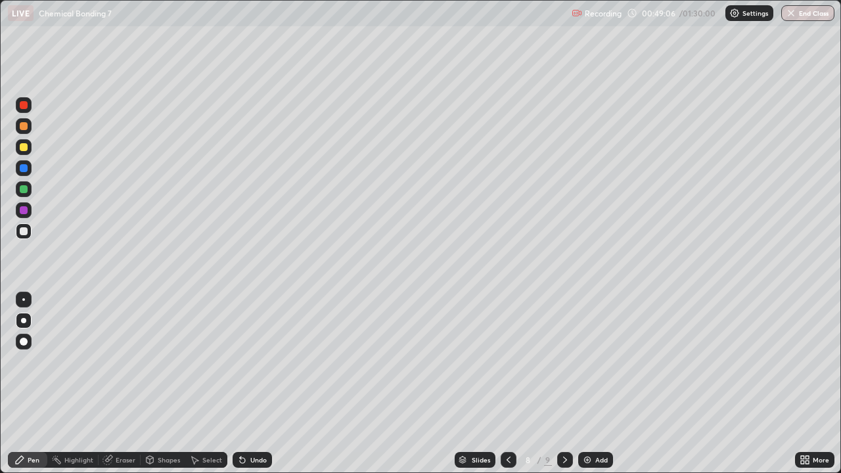
click at [24, 232] on div at bounding box center [24, 231] width 8 height 8
click at [24, 210] on div at bounding box center [24, 210] width 8 height 8
click at [29, 229] on div at bounding box center [24, 231] width 16 height 16
click at [22, 190] on div at bounding box center [24, 189] width 8 height 8
click at [18, 232] on div at bounding box center [24, 231] width 16 height 16
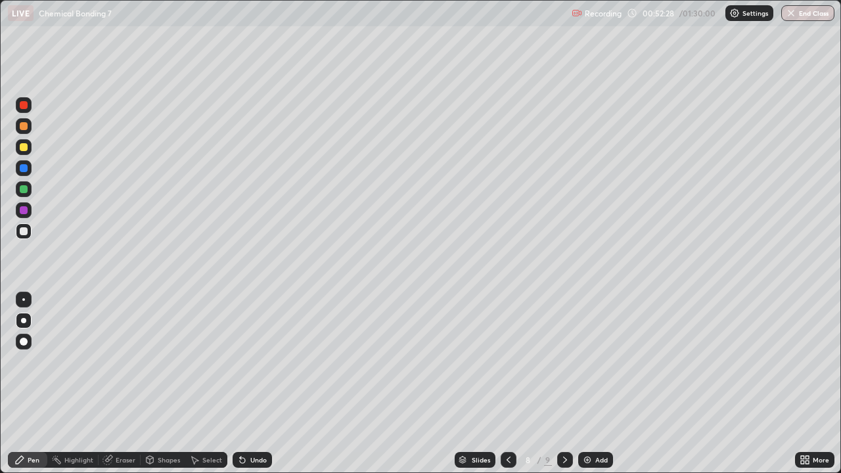
click at [586, 384] on div "Add" at bounding box center [595, 460] width 35 height 16
click at [22, 234] on div at bounding box center [24, 231] width 8 height 8
click at [22, 230] on div at bounding box center [24, 231] width 8 height 8
click at [24, 183] on div at bounding box center [24, 189] width 16 height 16
click at [25, 149] on div at bounding box center [24, 147] width 8 height 8
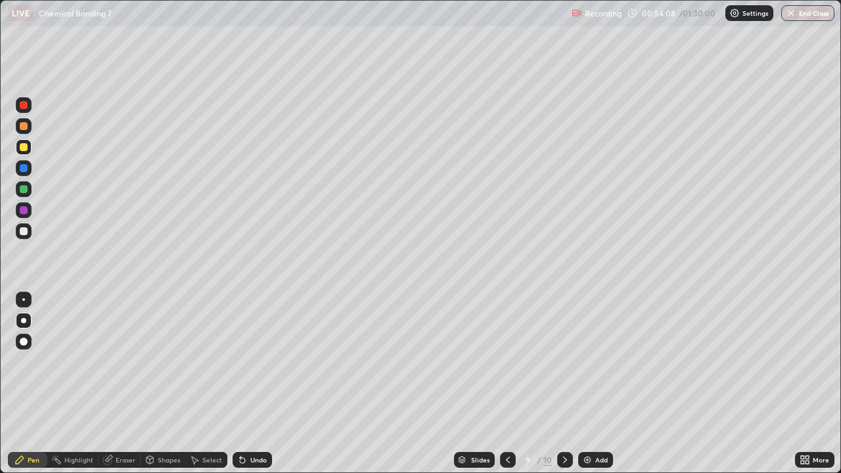
click at [24, 185] on div at bounding box center [24, 189] width 8 height 8
click at [30, 231] on div at bounding box center [24, 231] width 16 height 16
click at [596, 384] on div "Add" at bounding box center [601, 459] width 12 height 7
click at [20, 234] on div at bounding box center [24, 231] width 16 height 16
click at [24, 231] on div at bounding box center [24, 231] width 8 height 8
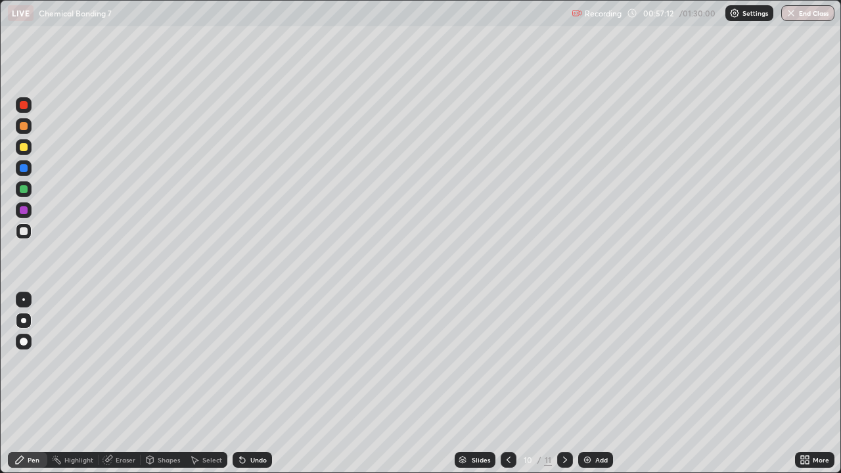
click at [30, 235] on div at bounding box center [24, 231] width 16 height 16
click at [30, 227] on div at bounding box center [24, 231] width 16 height 16
click at [25, 190] on div at bounding box center [24, 189] width 8 height 8
click at [507, 384] on div at bounding box center [508, 460] width 16 height 16
click at [156, 384] on div "Shapes" at bounding box center [163, 460] width 45 height 16
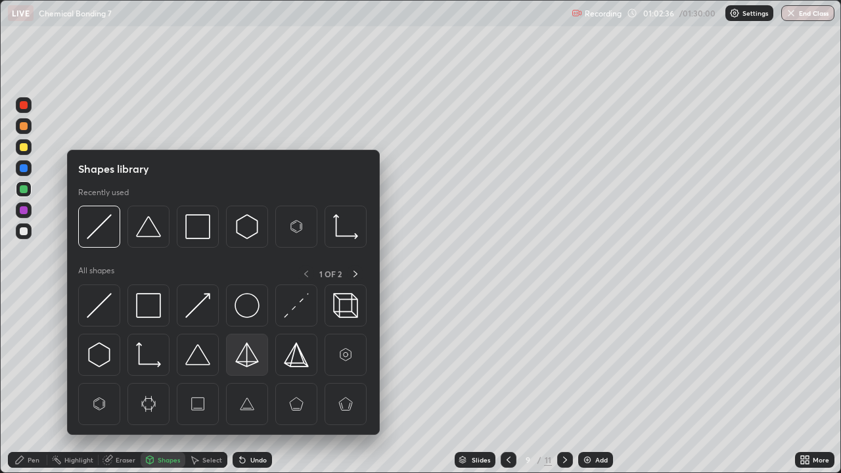
click at [251, 353] on img at bounding box center [246, 354] width 25 height 25
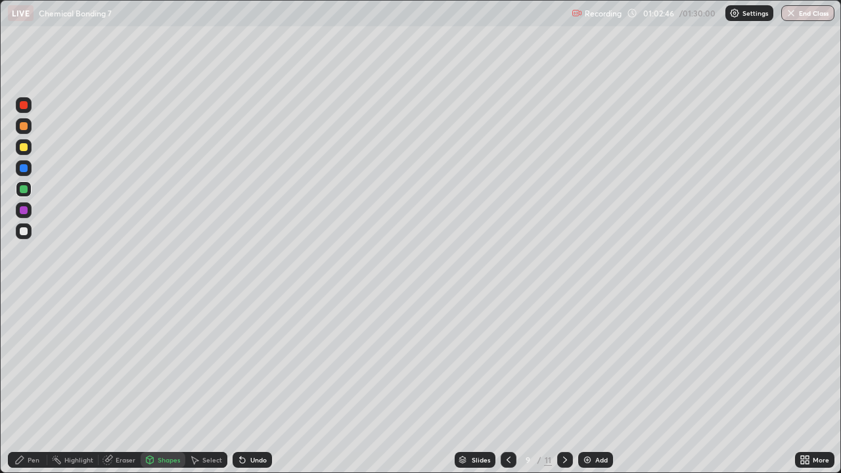
click at [24, 232] on div at bounding box center [24, 231] width 8 height 8
click at [561, 384] on div at bounding box center [565, 460] width 16 height 16
click at [120, 384] on div "Eraser" at bounding box center [126, 459] width 20 height 7
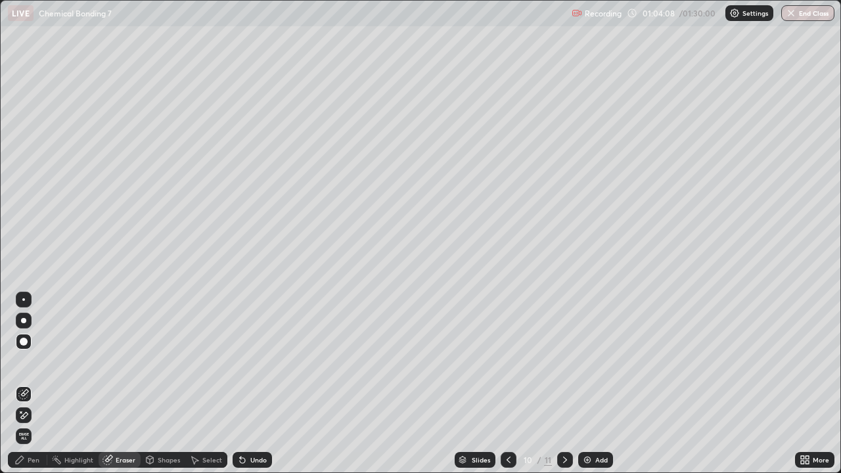
click at [35, 384] on div "Pen" at bounding box center [34, 459] width 12 height 7
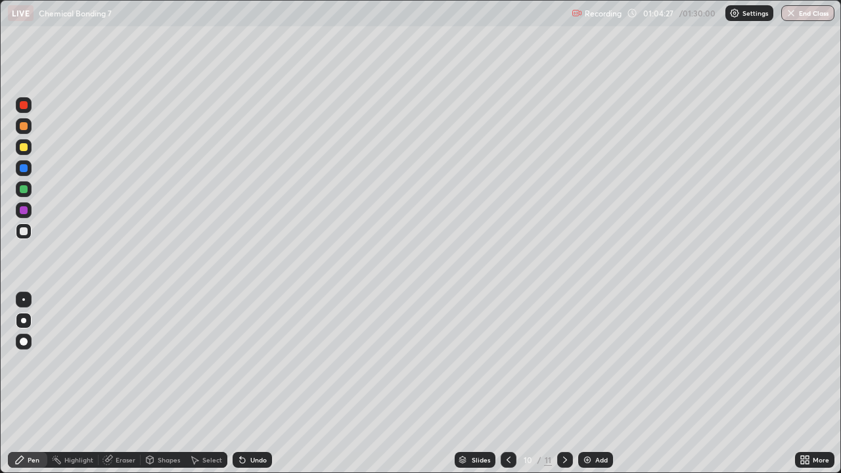
click at [24, 192] on div at bounding box center [24, 189] width 8 height 8
click at [24, 186] on div at bounding box center [24, 189] width 8 height 8
click at [27, 232] on div at bounding box center [24, 231] width 8 height 8
click at [25, 148] on div at bounding box center [24, 147] width 8 height 8
click at [595, 384] on div "Add" at bounding box center [601, 459] width 12 height 7
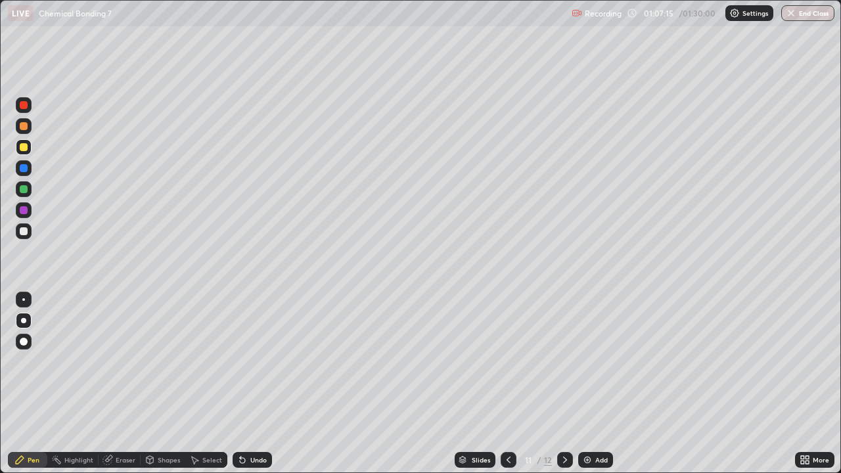
click at [24, 232] on div at bounding box center [24, 231] width 8 height 8
click at [22, 150] on div at bounding box center [24, 147] width 8 height 8
click at [22, 322] on div at bounding box center [23, 320] width 5 height 5
click at [20, 228] on div at bounding box center [24, 231] width 8 height 8
click at [505, 384] on icon at bounding box center [508, 459] width 11 height 11
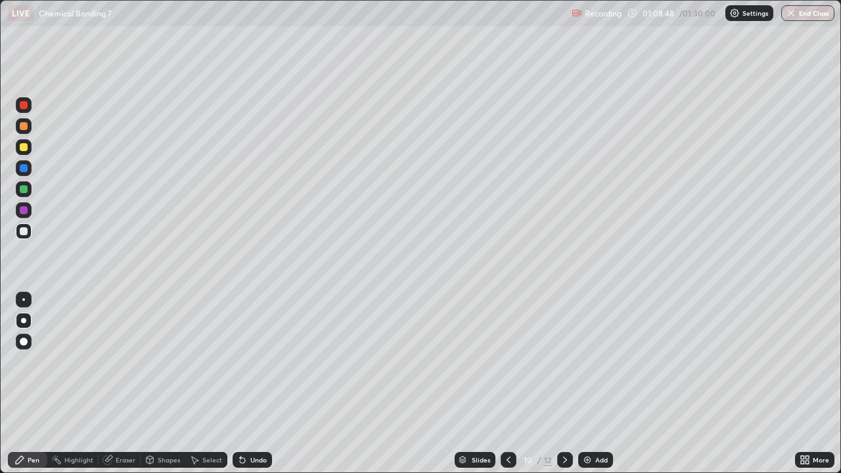
click at [561, 384] on icon at bounding box center [565, 459] width 11 height 11
click at [121, 384] on div "Eraser" at bounding box center [126, 459] width 20 height 7
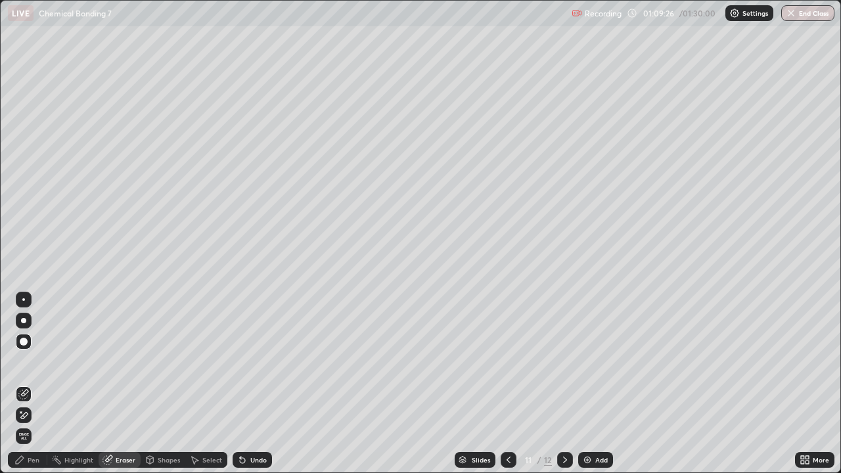
click at [129, 384] on div "Eraser" at bounding box center [120, 460] width 42 height 16
click at [34, 384] on div "Pen" at bounding box center [34, 459] width 12 height 7
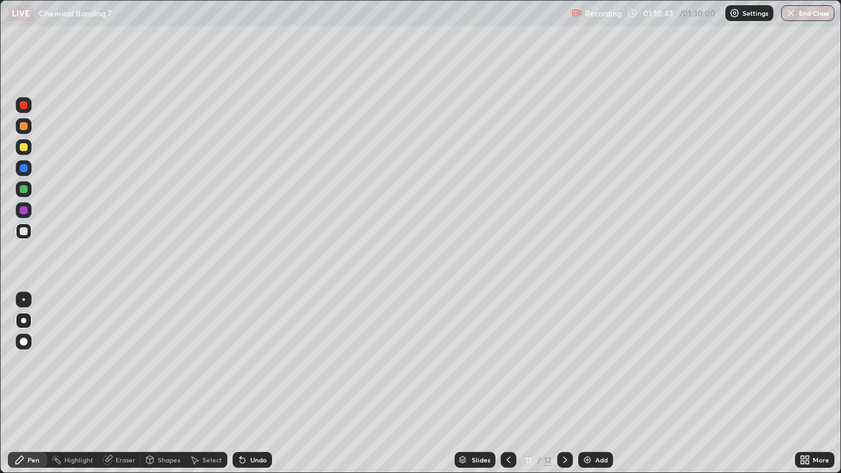
click at [500, 384] on div at bounding box center [508, 460] width 16 height 16
click at [505, 384] on icon at bounding box center [508, 459] width 11 height 11
click at [20, 233] on div at bounding box center [24, 231] width 8 height 8
click at [26, 231] on div at bounding box center [24, 231] width 8 height 8
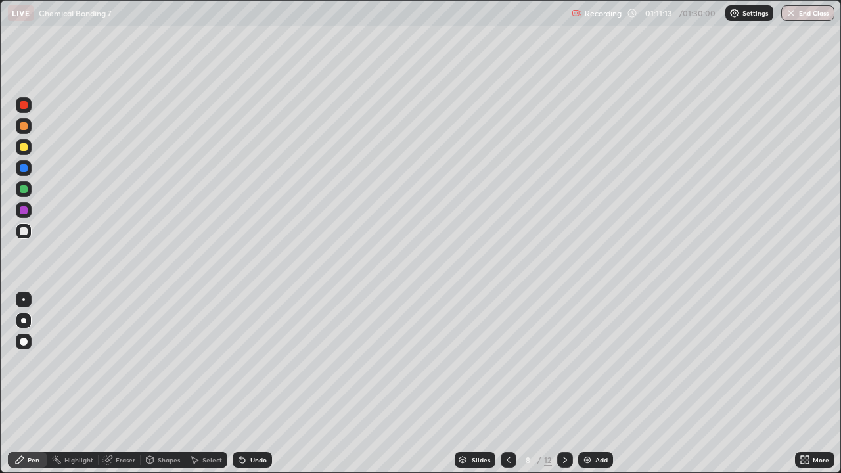
click at [24, 213] on div at bounding box center [24, 210] width 8 height 8
click at [21, 234] on div at bounding box center [24, 231] width 8 height 8
click at [25, 186] on div at bounding box center [24, 189] width 8 height 8
click at [122, 384] on div "Eraser" at bounding box center [126, 459] width 20 height 7
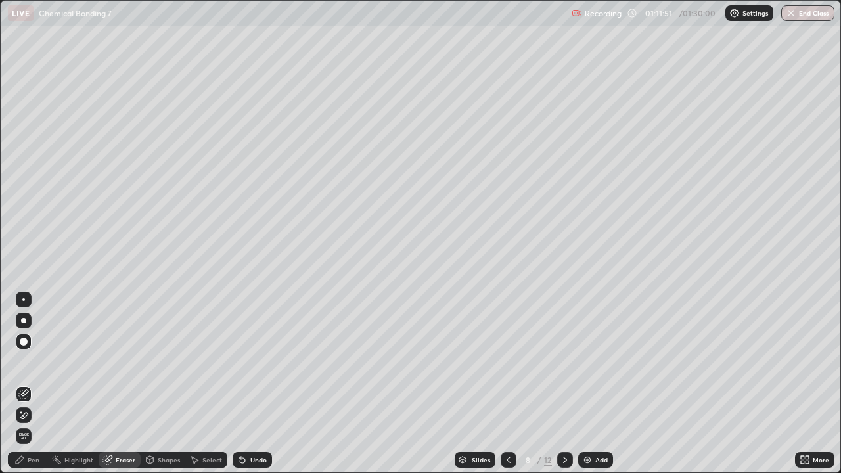
click at [29, 384] on div "Pen" at bounding box center [34, 459] width 12 height 7
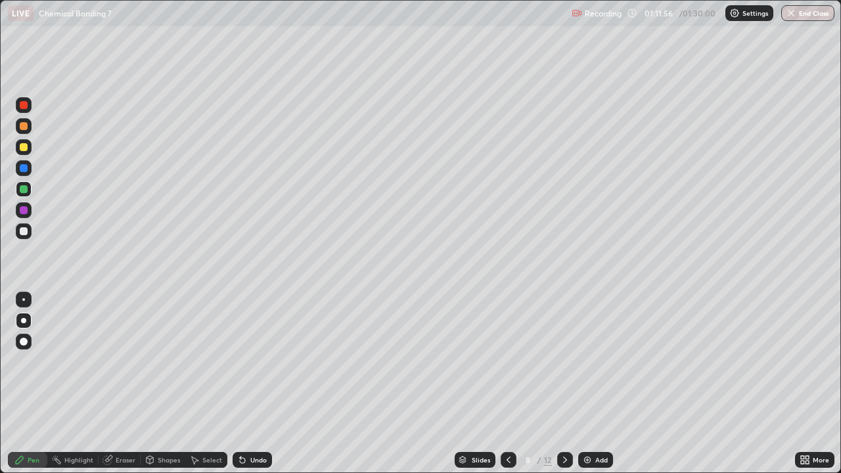
click at [124, 384] on div "Eraser" at bounding box center [126, 459] width 20 height 7
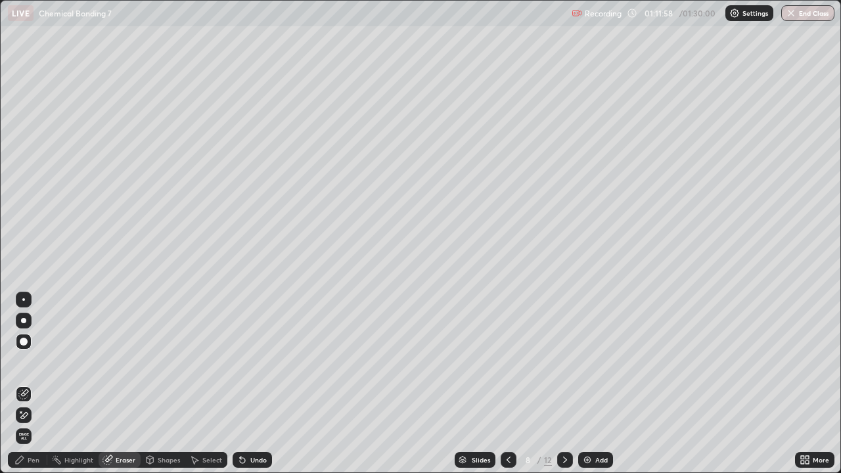
click at [27, 384] on div "Pen" at bounding box center [27, 460] width 39 height 16
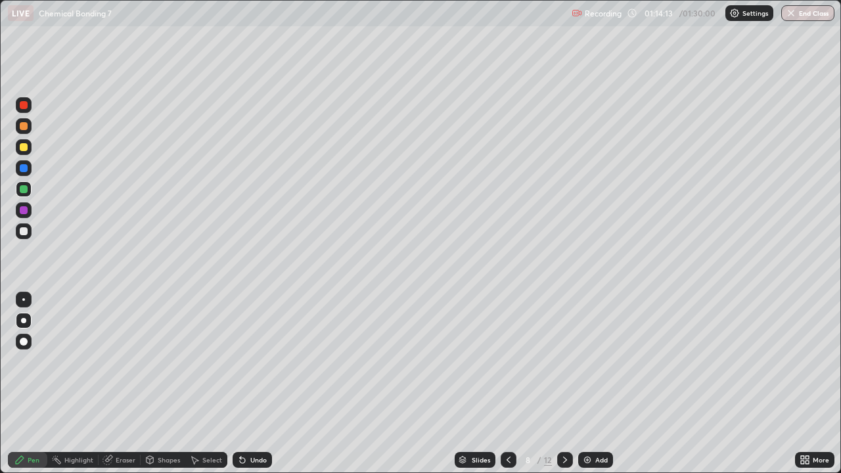
click at [564, 384] on div at bounding box center [565, 460] width 16 height 26
click at [567, 384] on icon at bounding box center [565, 459] width 11 height 11
click at [565, 384] on icon at bounding box center [565, 459] width 4 height 7
click at [25, 231] on div at bounding box center [24, 231] width 8 height 8
click at [31, 384] on div "Pen" at bounding box center [27, 460] width 39 height 16
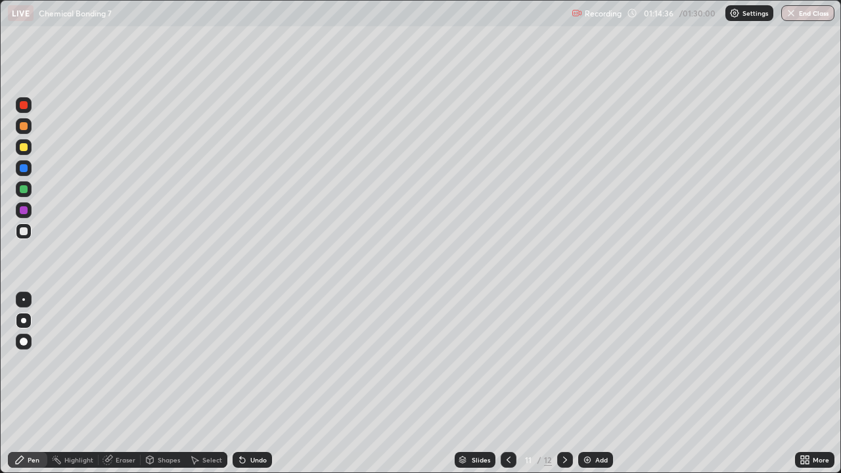
click at [24, 231] on div at bounding box center [24, 231] width 8 height 8
click at [161, 384] on div "Shapes" at bounding box center [169, 459] width 22 height 7
click at [154, 384] on icon at bounding box center [149, 459] width 11 height 11
click at [116, 384] on div "Eraser" at bounding box center [126, 459] width 20 height 7
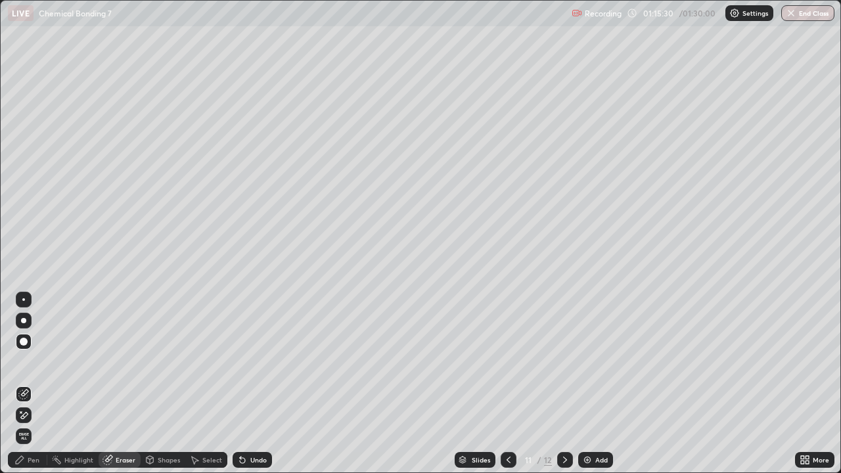
click at [38, 384] on div "Pen" at bounding box center [27, 460] width 39 height 16
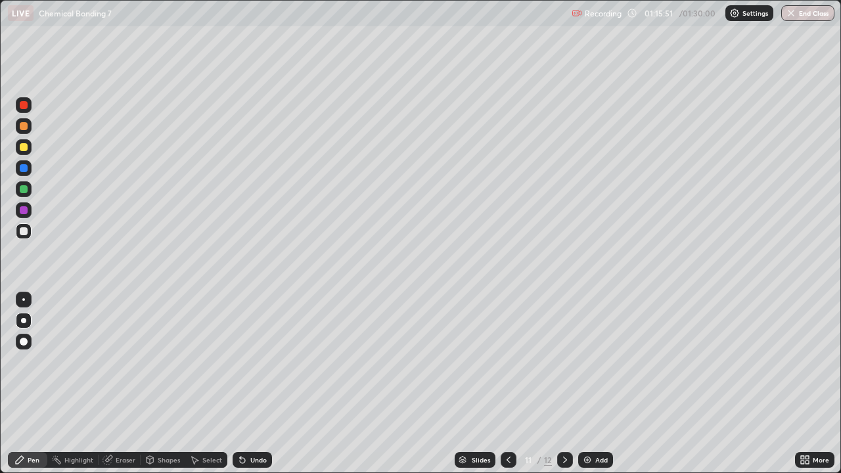
click at [23, 150] on div at bounding box center [24, 147] width 8 height 8
click at [557, 384] on div at bounding box center [565, 460] width 16 height 16
click at [507, 384] on icon at bounding box center [508, 459] width 11 height 11
click at [501, 384] on div at bounding box center [508, 460] width 16 height 16
click at [505, 384] on icon at bounding box center [508, 459] width 11 height 11
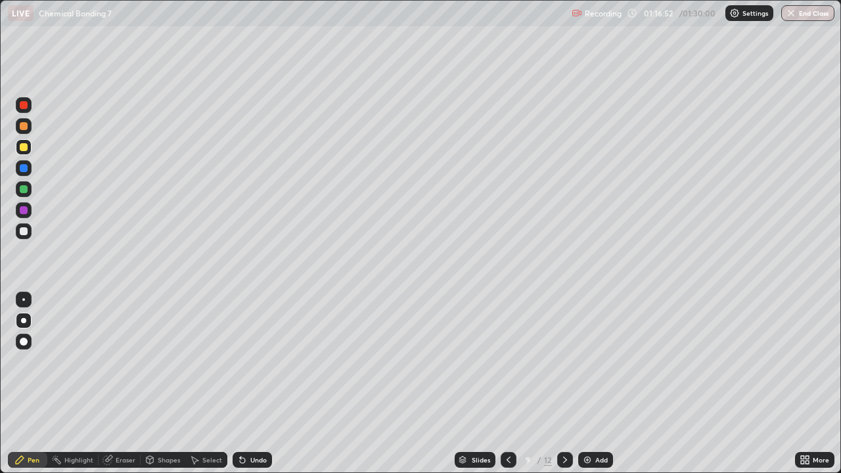
click at [507, 384] on icon at bounding box center [508, 459] width 11 height 11
click at [125, 384] on div "Eraser" at bounding box center [126, 459] width 20 height 7
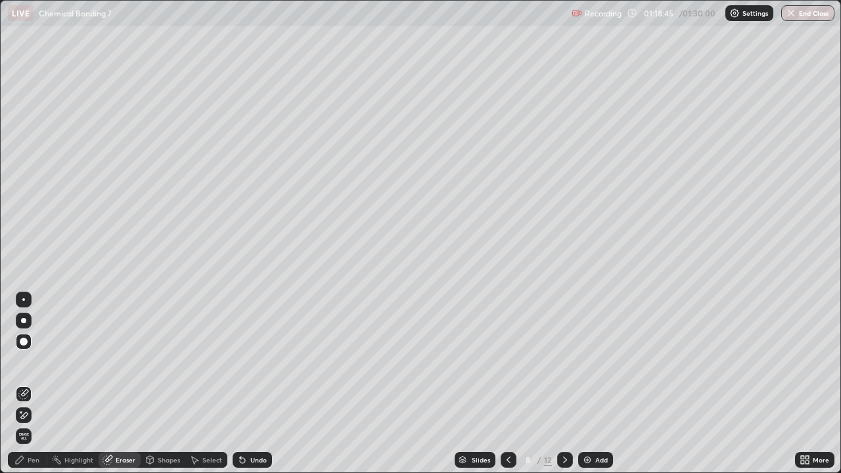
click at [16, 384] on icon at bounding box center [19, 459] width 11 height 11
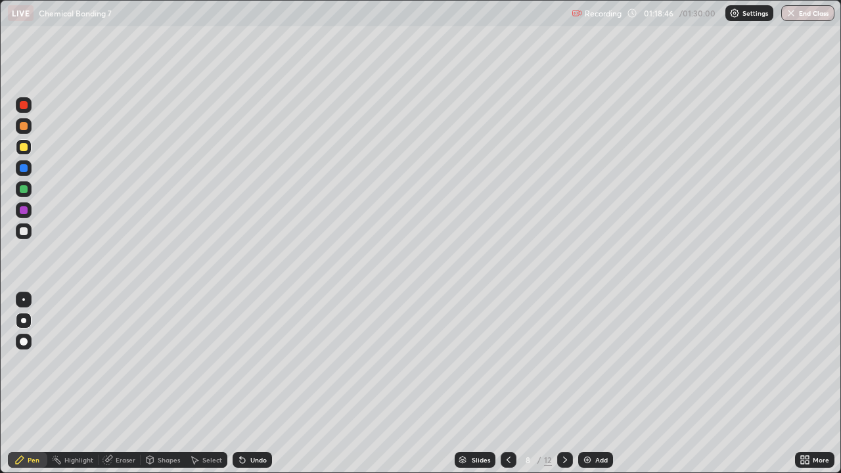
click at [31, 384] on div "Pen" at bounding box center [34, 459] width 12 height 7
click at [118, 384] on div "Eraser" at bounding box center [126, 459] width 20 height 7
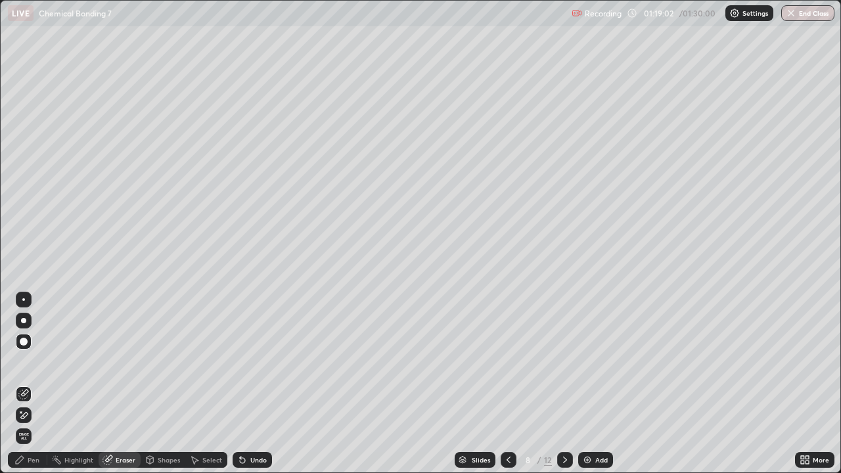
click at [564, 384] on icon at bounding box center [565, 459] width 11 height 11
click at [810, 16] on button "End Class" at bounding box center [808, 13] width 52 height 16
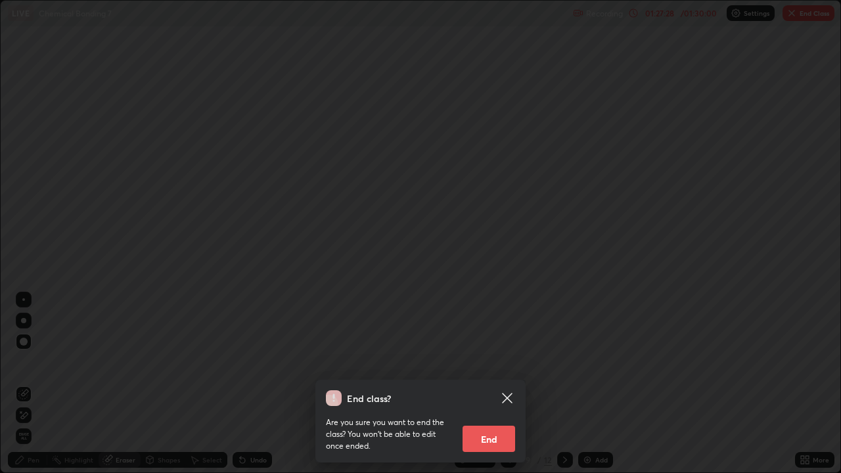
click at [500, 384] on button "End" at bounding box center [488, 439] width 53 height 26
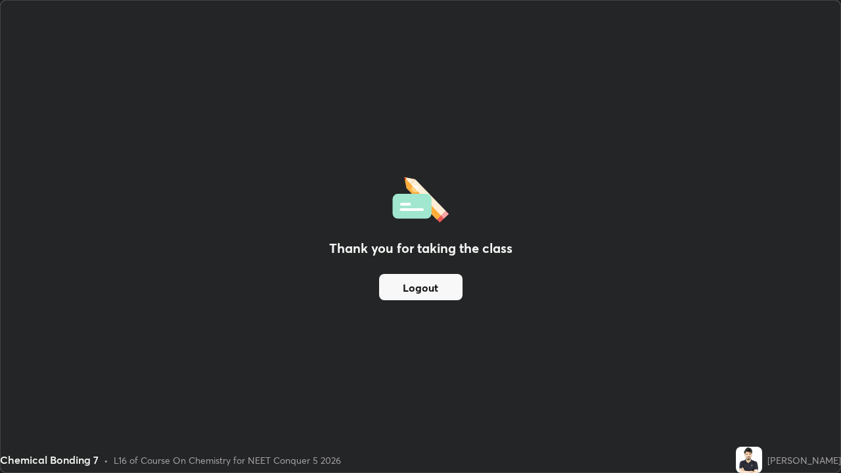
click at [432, 288] on button "Logout" at bounding box center [420, 287] width 83 height 26
click at [434, 293] on button "Logout" at bounding box center [420, 287] width 83 height 26
click at [435, 291] on button "Logout" at bounding box center [420, 287] width 83 height 26
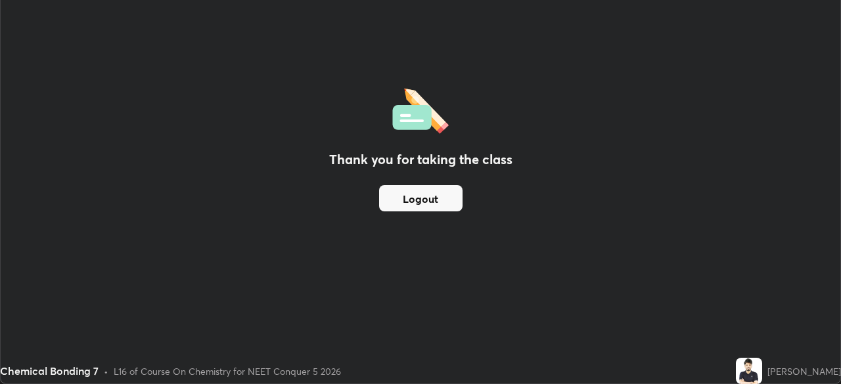
scroll to position [65287, 64831]
